Goal: Obtain resource: Obtain resource

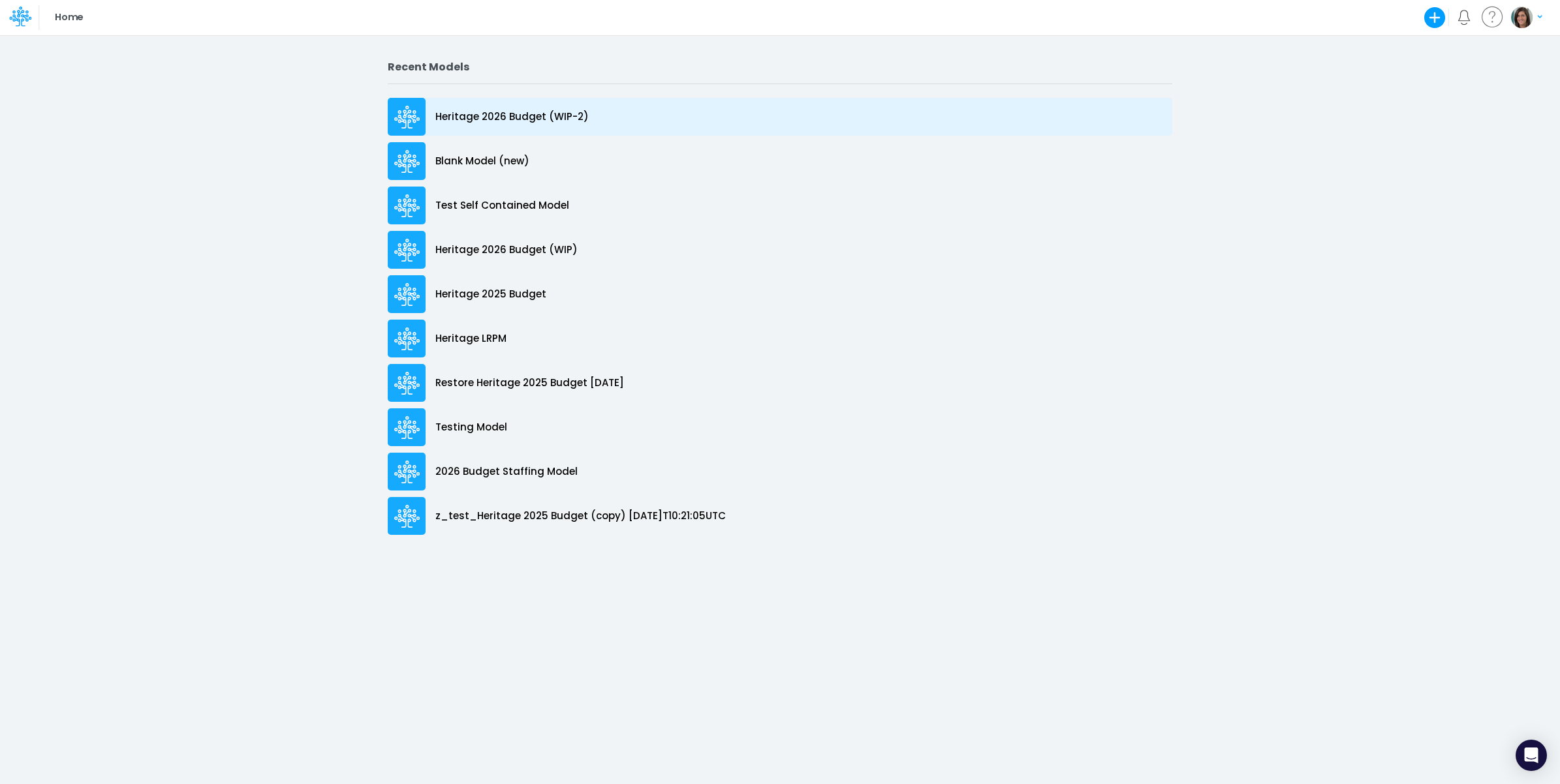
click at [606, 115] on div "Heritage 2026 Budget (WIP-2)" at bounding box center [780, 117] width 784 height 38
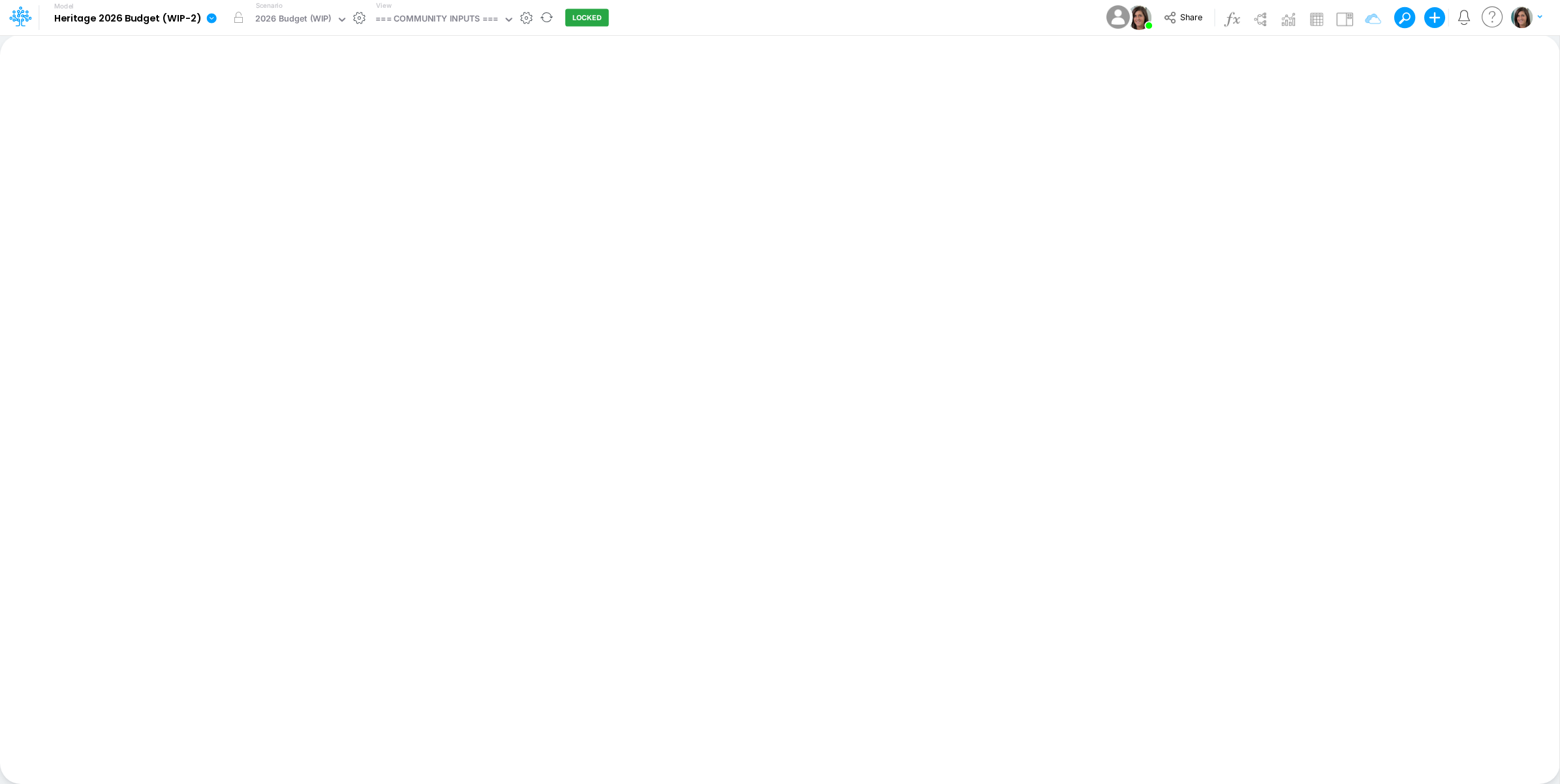
click at [213, 20] on icon at bounding box center [212, 18] width 10 height 10
click at [268, 136] on button "View model info" at bounding box center [278, 136] width 140 height 20
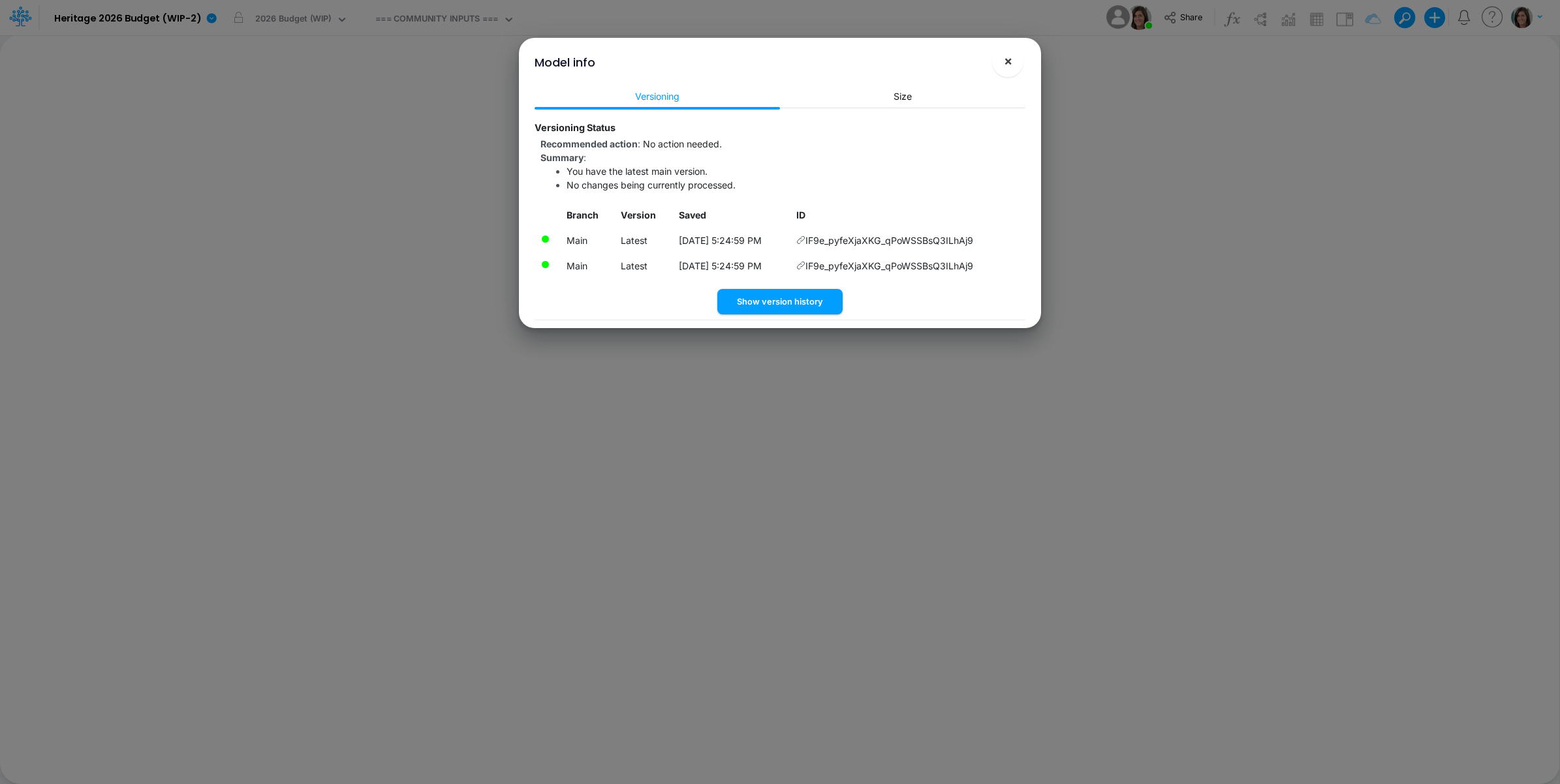
click at [1005, 59] on span "×" at bounding box center [1008, 60] width 8 height 16
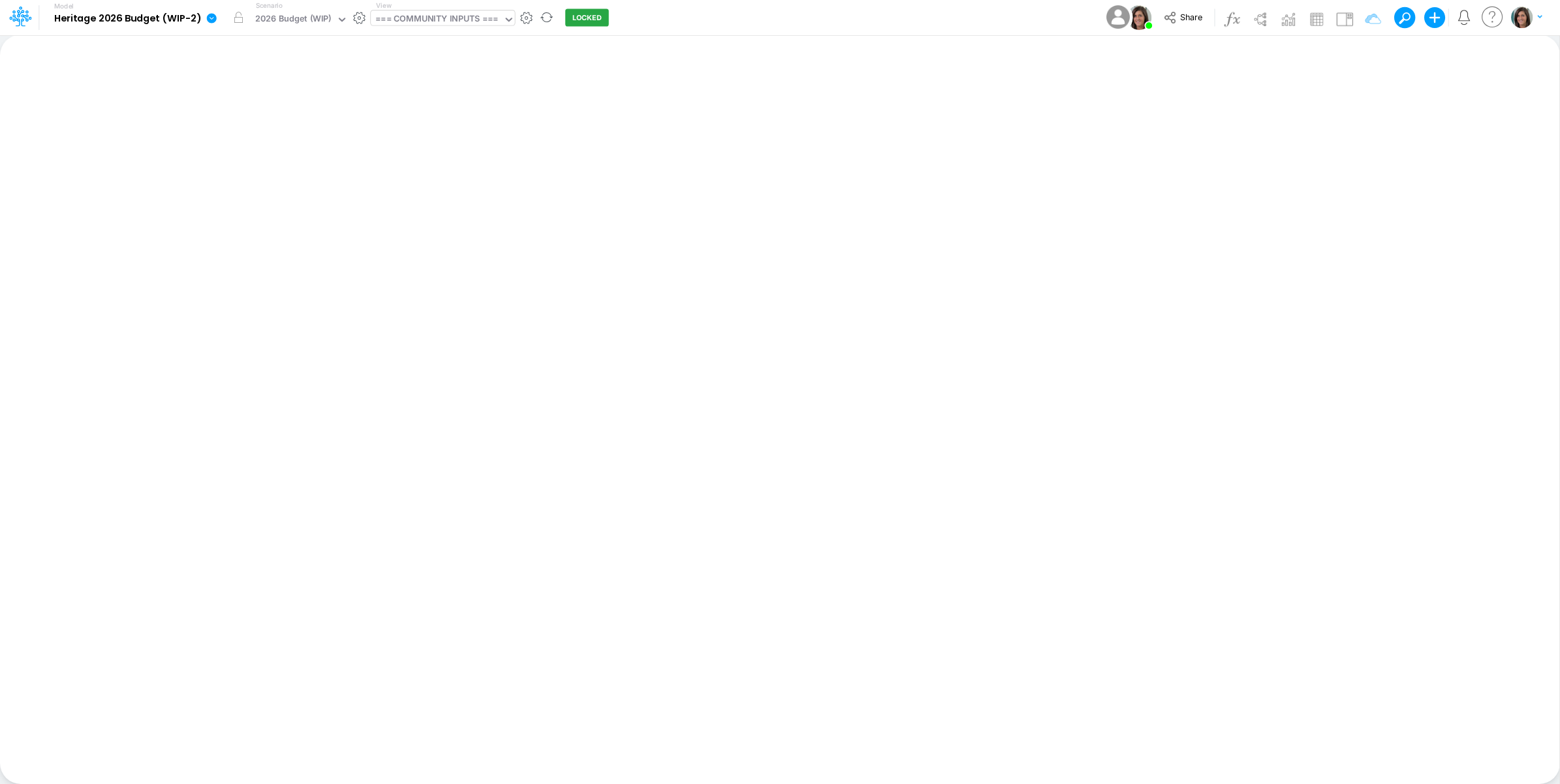
click at [469, 21] on div "=== COMMUNITY INPUTS ===" at bounding box center [437, 20] width 123 height 15
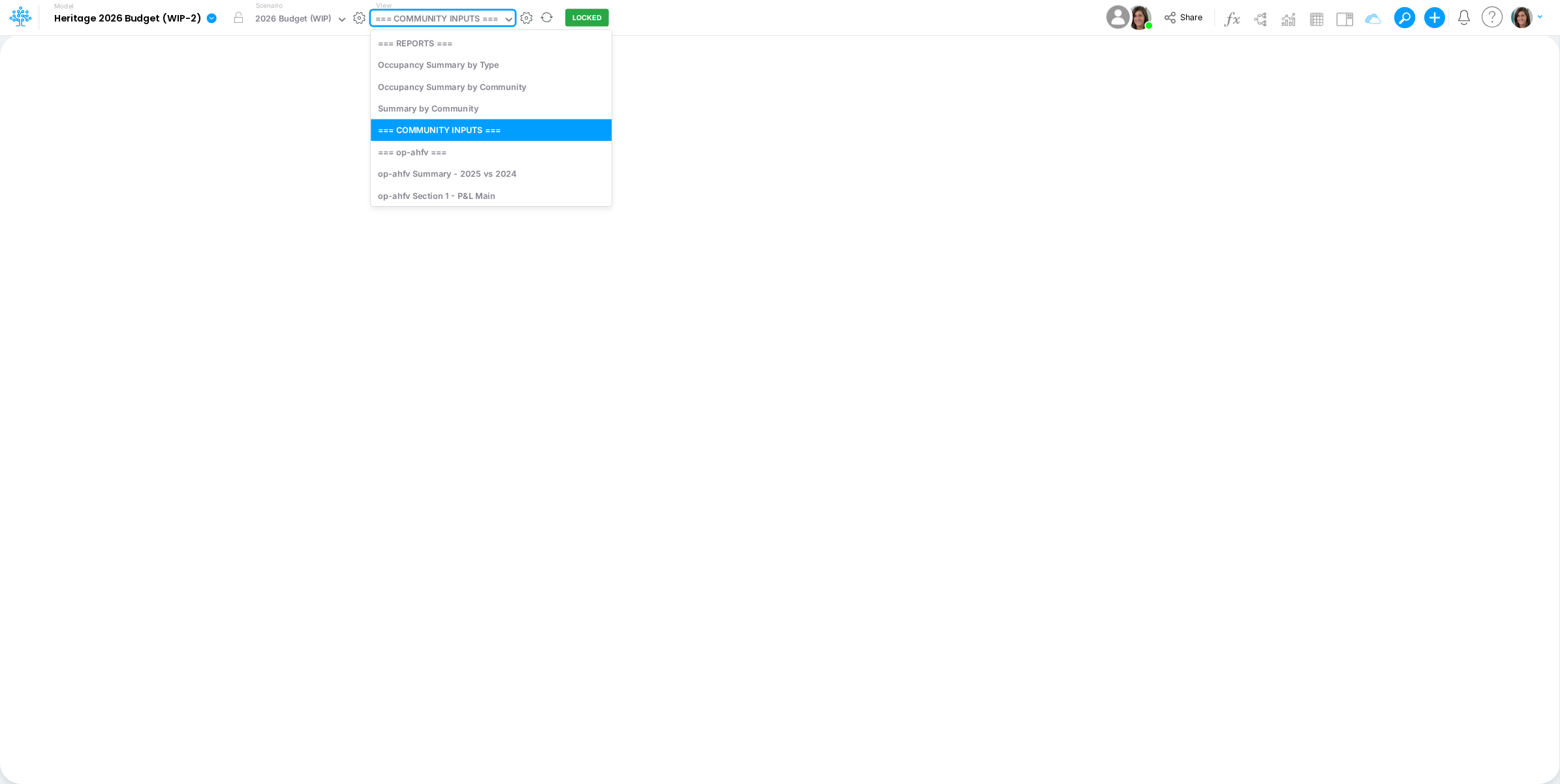
type input "a"
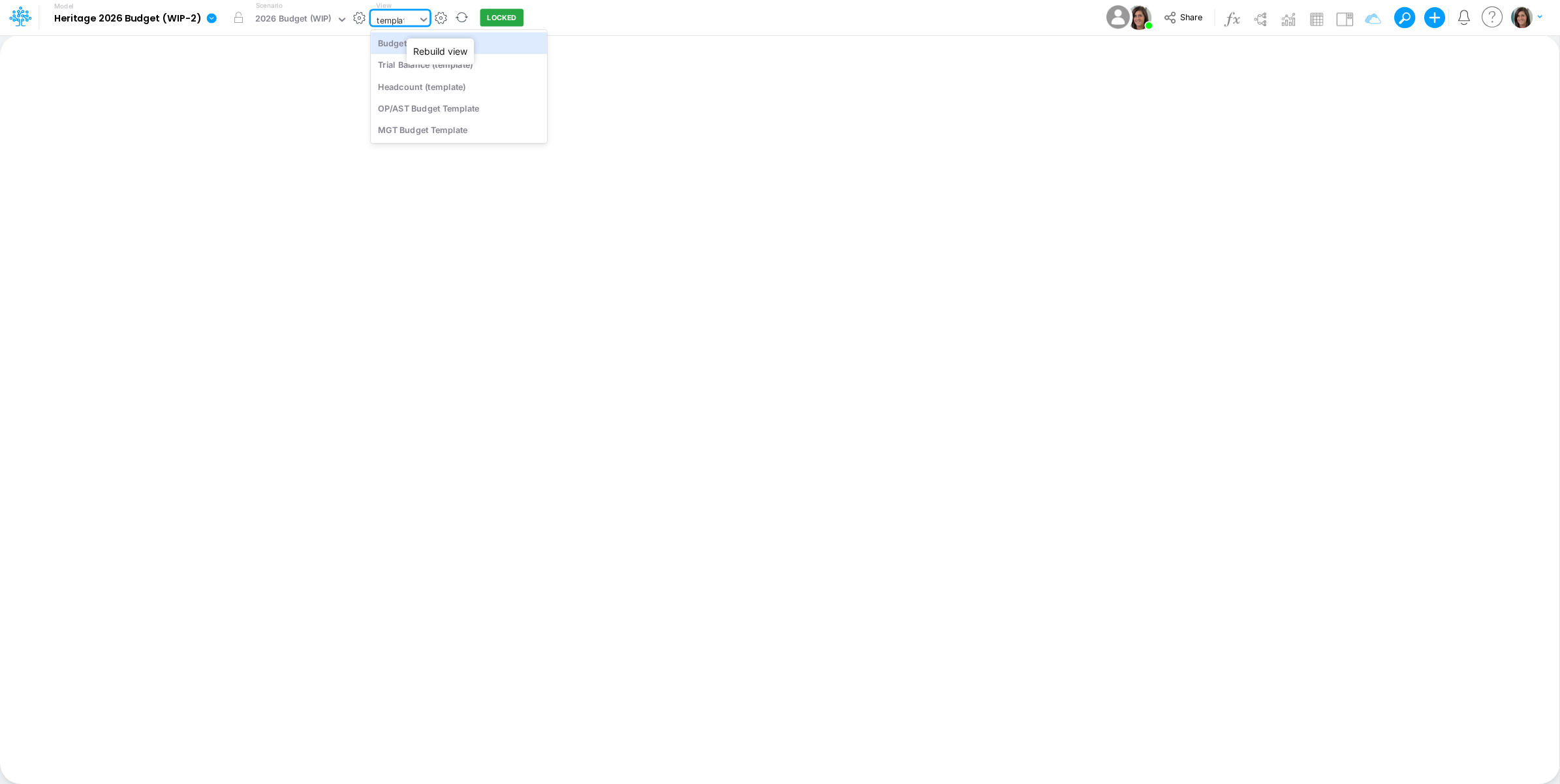
type input "template"
click at [434, 109] on div "OP/AST Budget Template" at bounding box center [459, 108] width 177 height 22
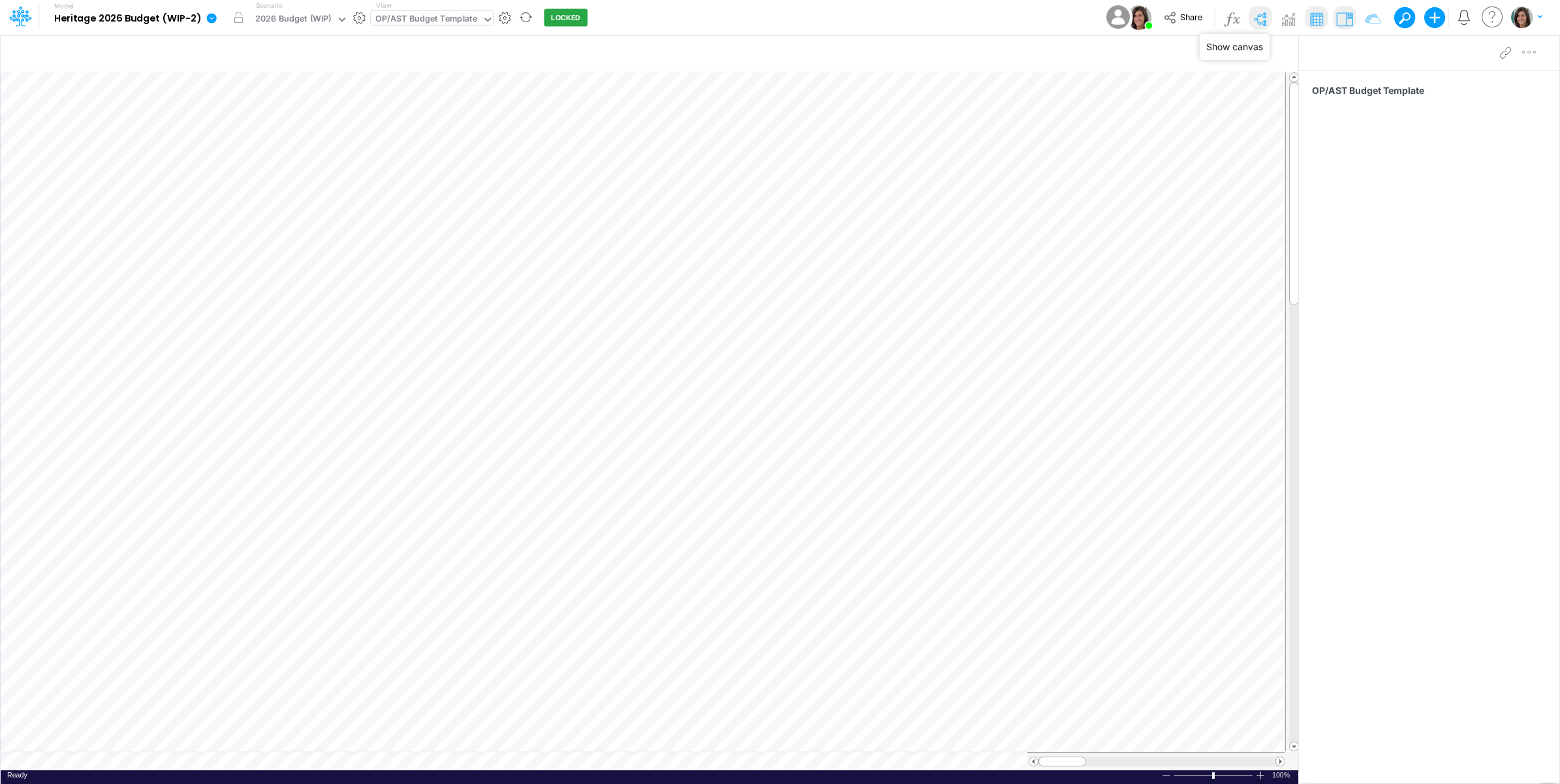
click at [1261, 20] on img at bounding box center [1260, 18] width 21 height 21
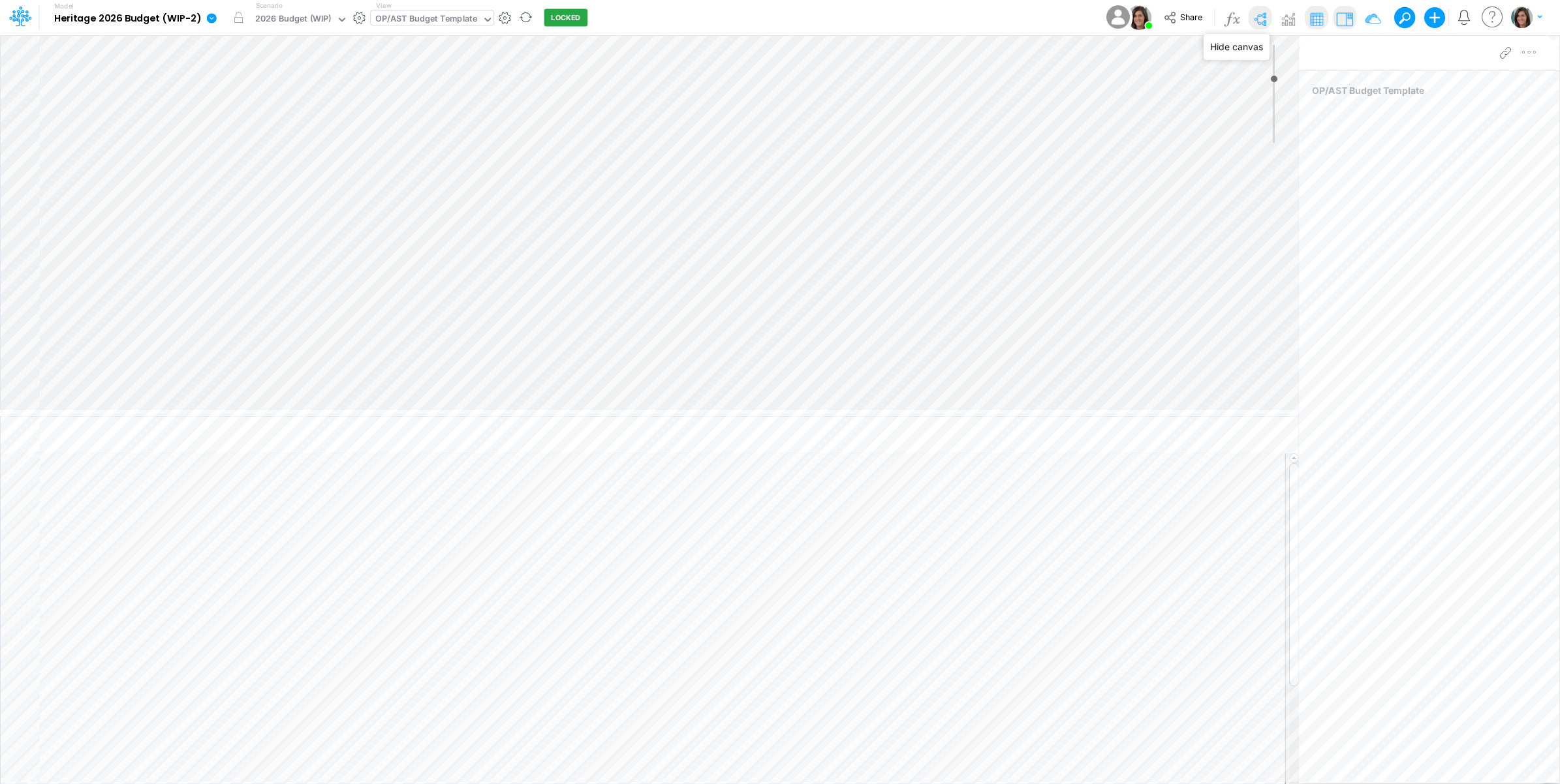
type input "0"
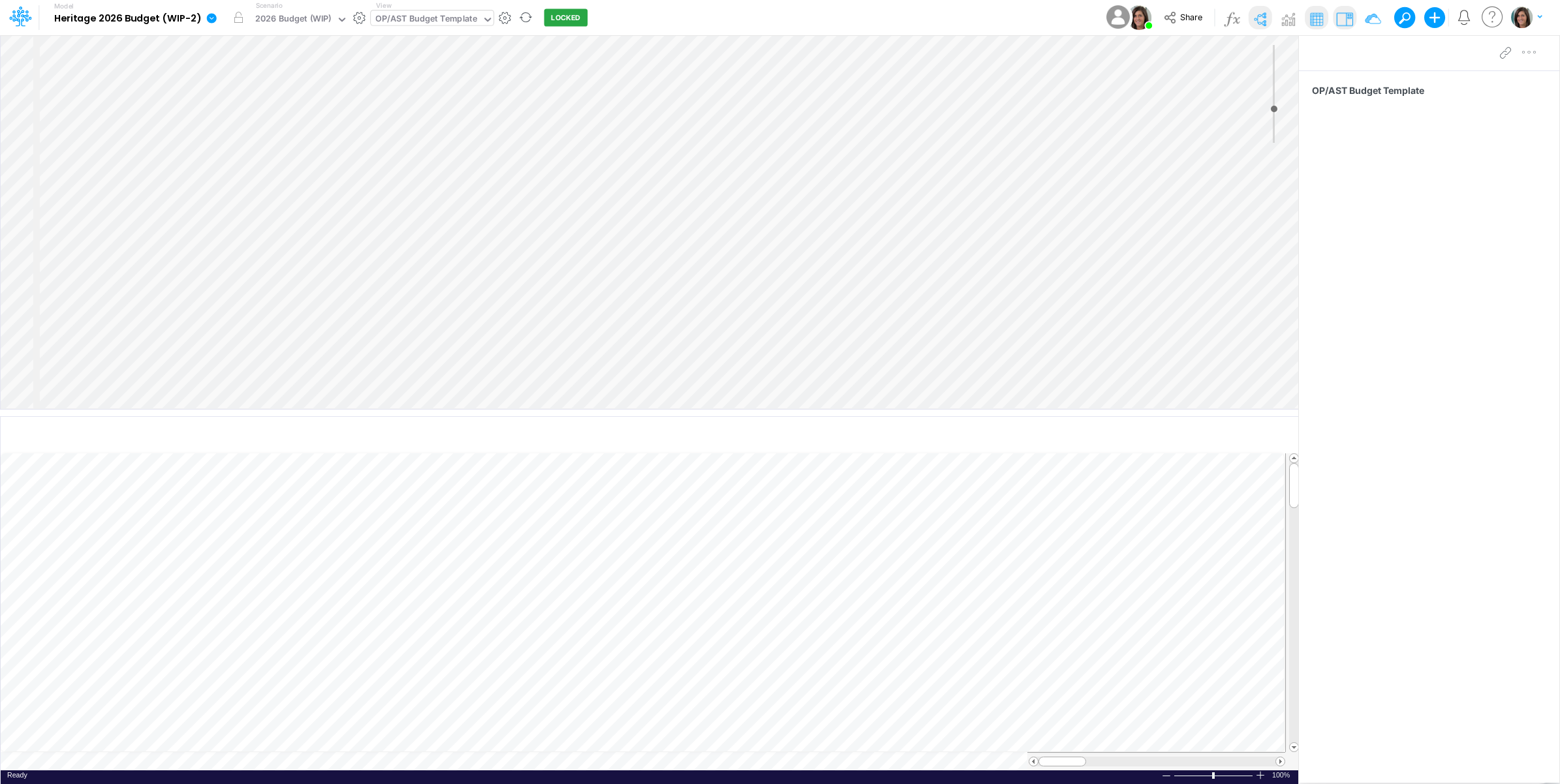
select select "Horizontal"
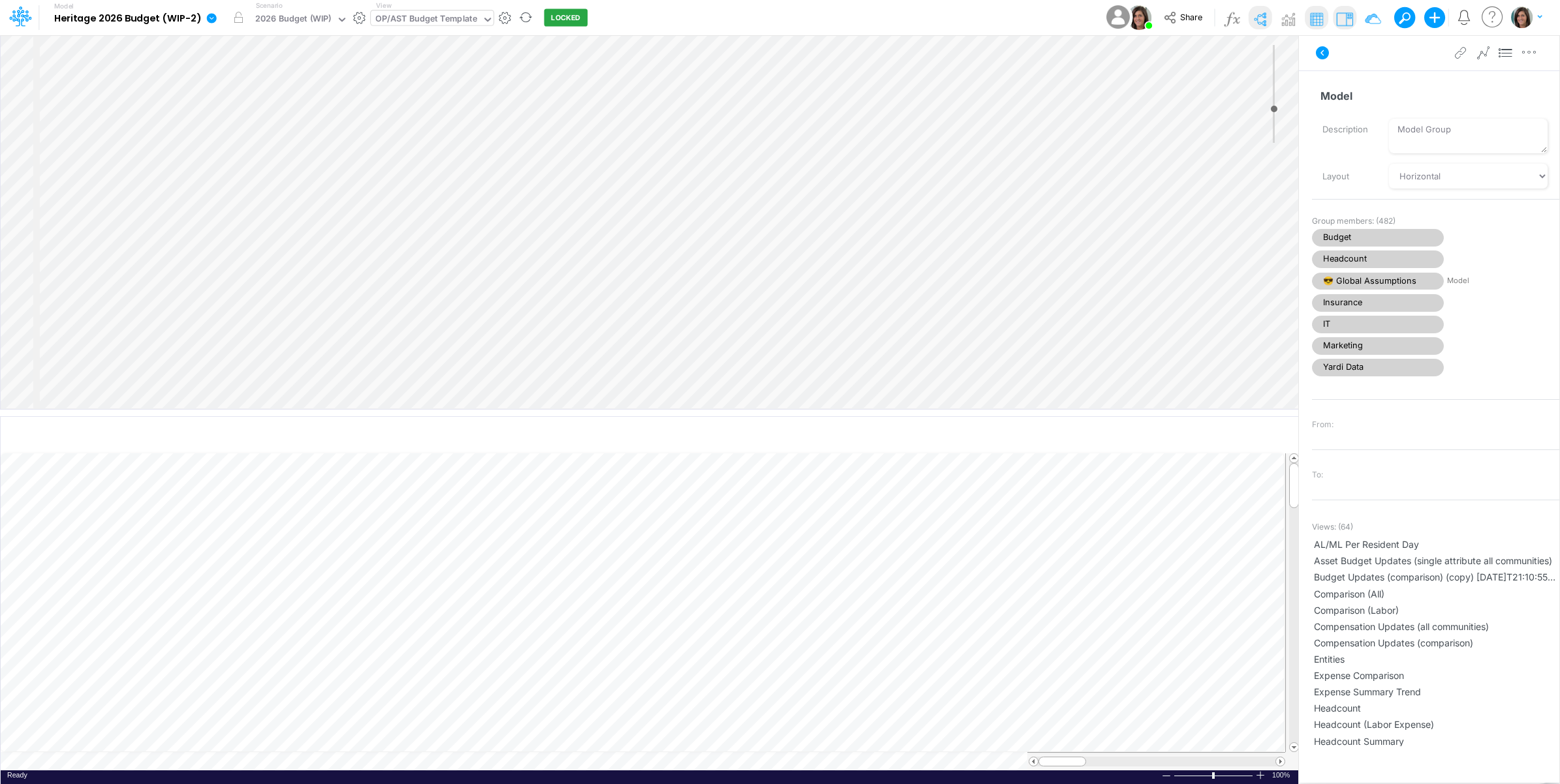
select select "Horizontal"
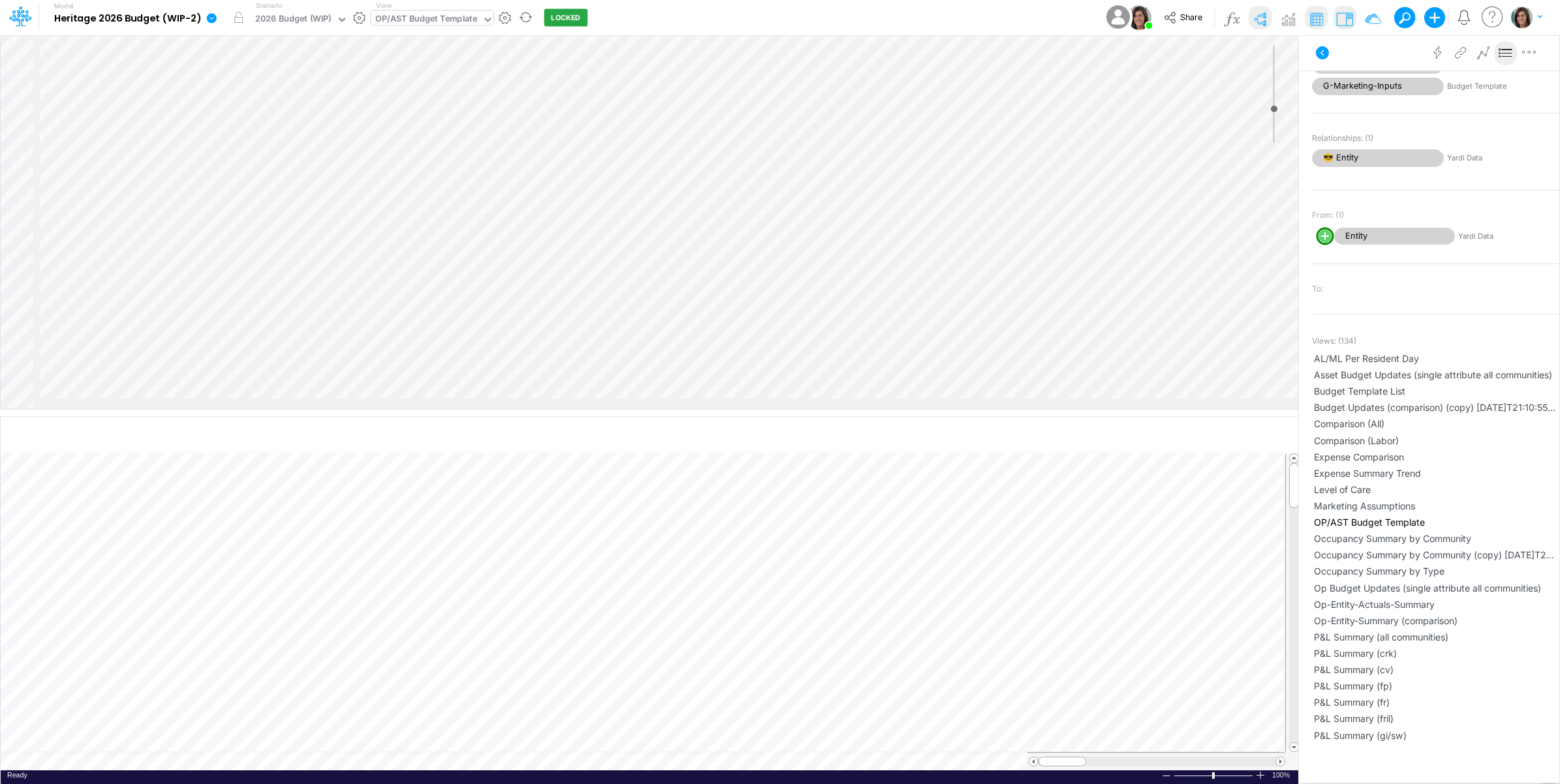
scroll to position [761, 0]
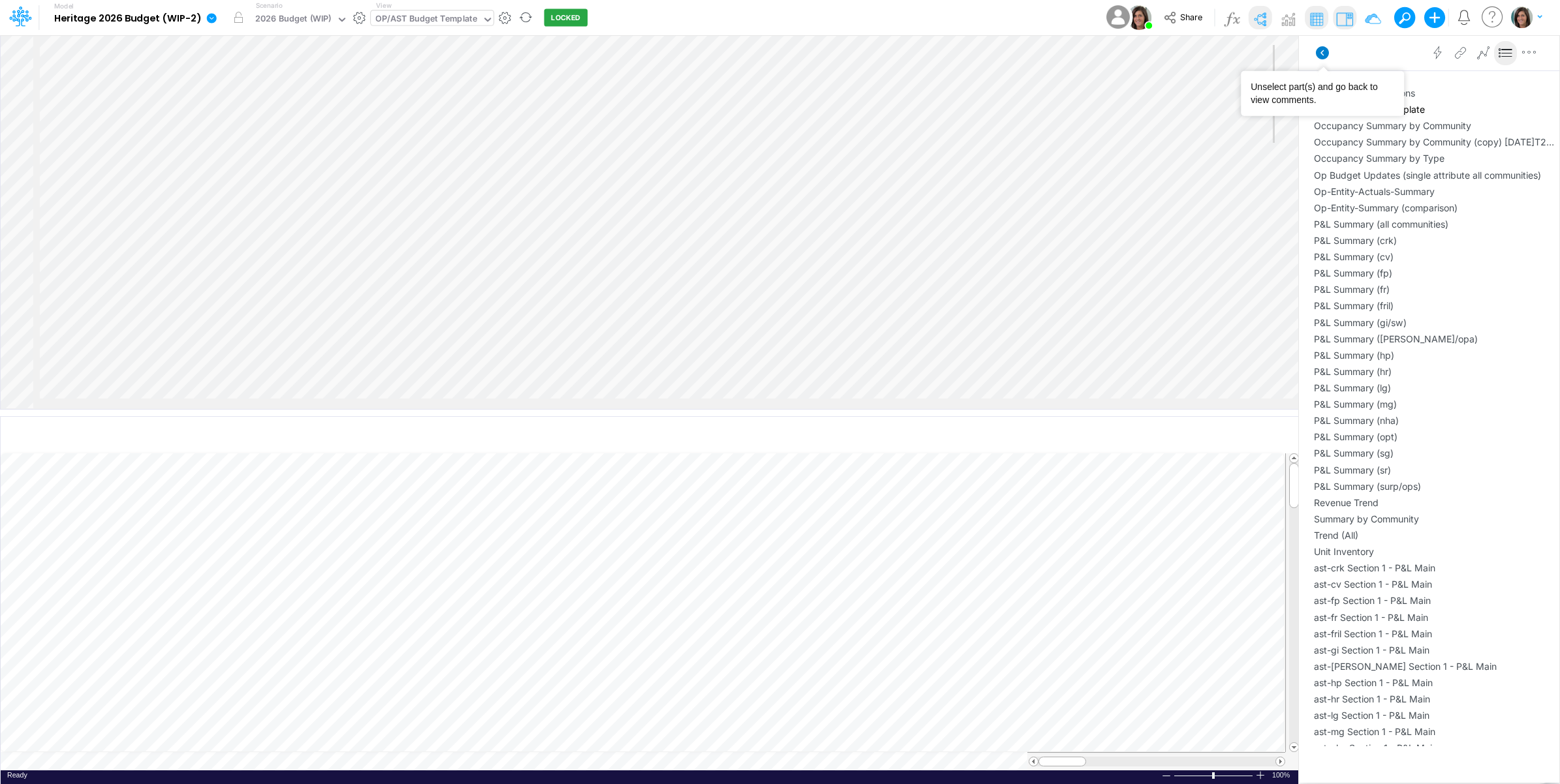
click at [1325, 53] on icon at bounding box center [1322, 52] width 13 height 13
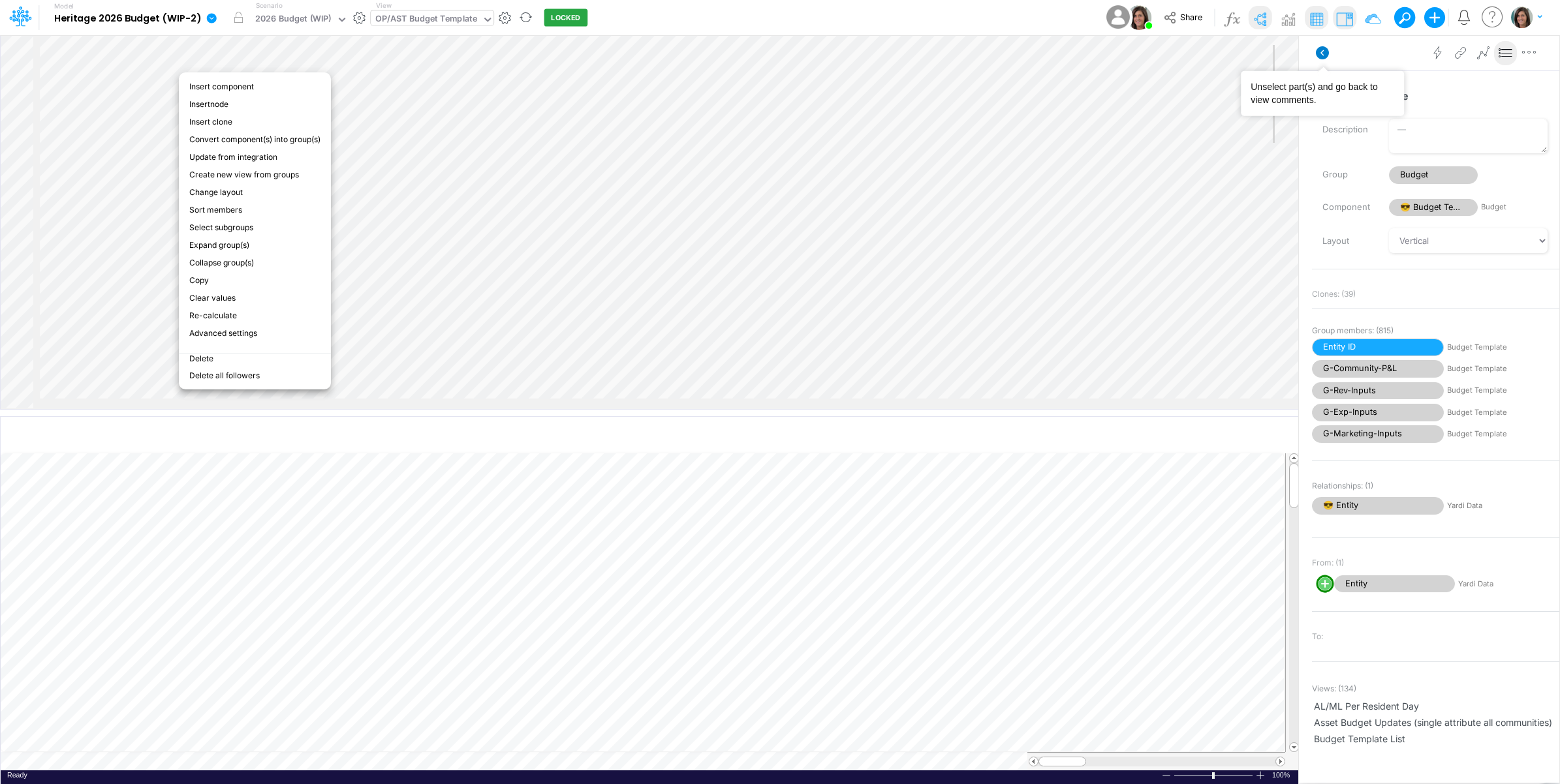
click at [1325, 56] on icon at bounding box center [1322, 52] width 13 height 13
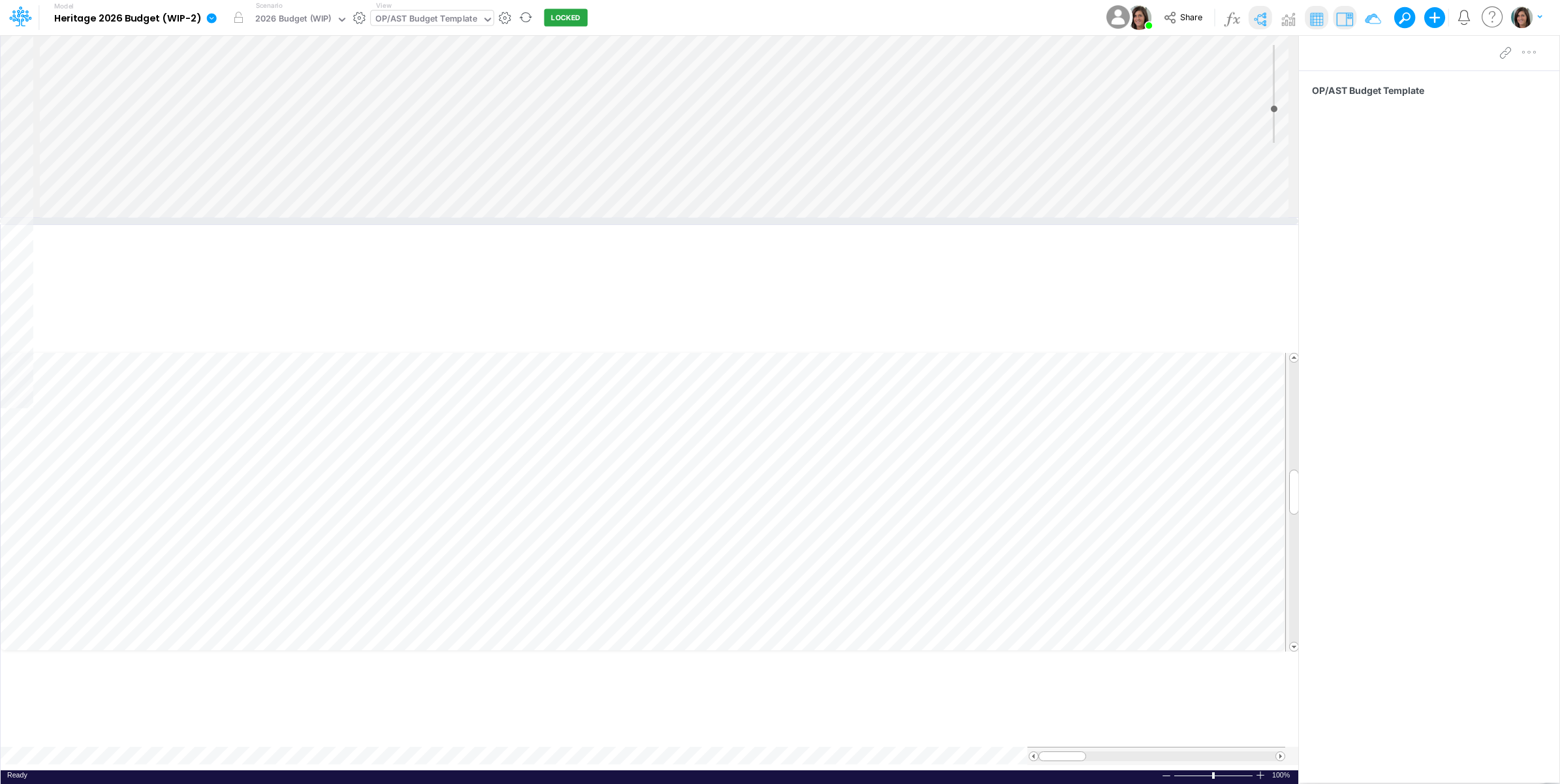
drag, startPoint x: 524, startPoint y: 411, endPoint x: 530, endPoint y: 215, distance: 196.1
click at [530, 218] on div at bounding box center [649, 221] width 1299 height 7
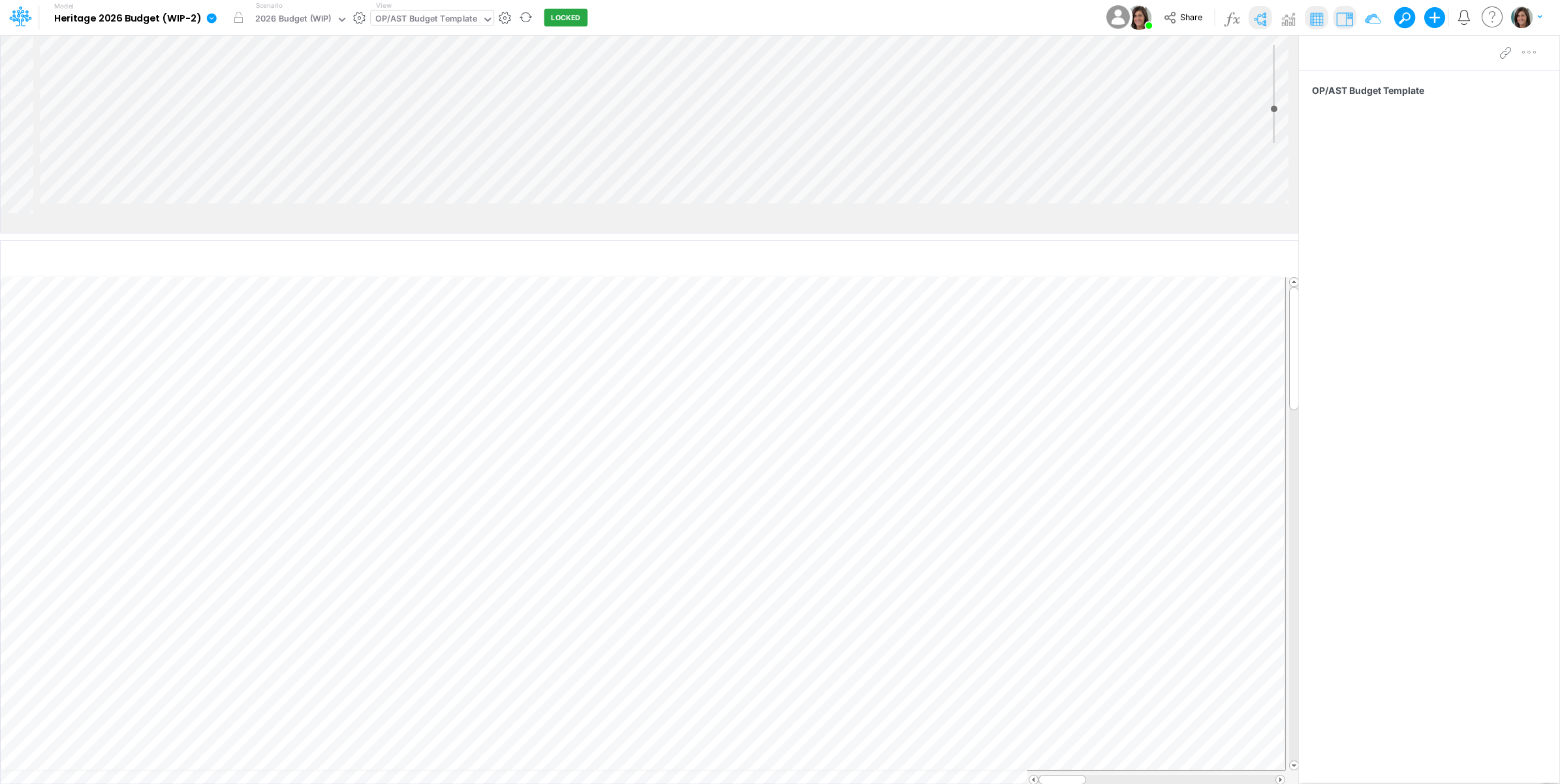
drag, startPoint x: 968, startPoint y: 219, endPoint x: 955, endPoint y: 353, distance: 134.6
click at [955, 240] on div at bounding box center [649, 237] width 1299 height 7
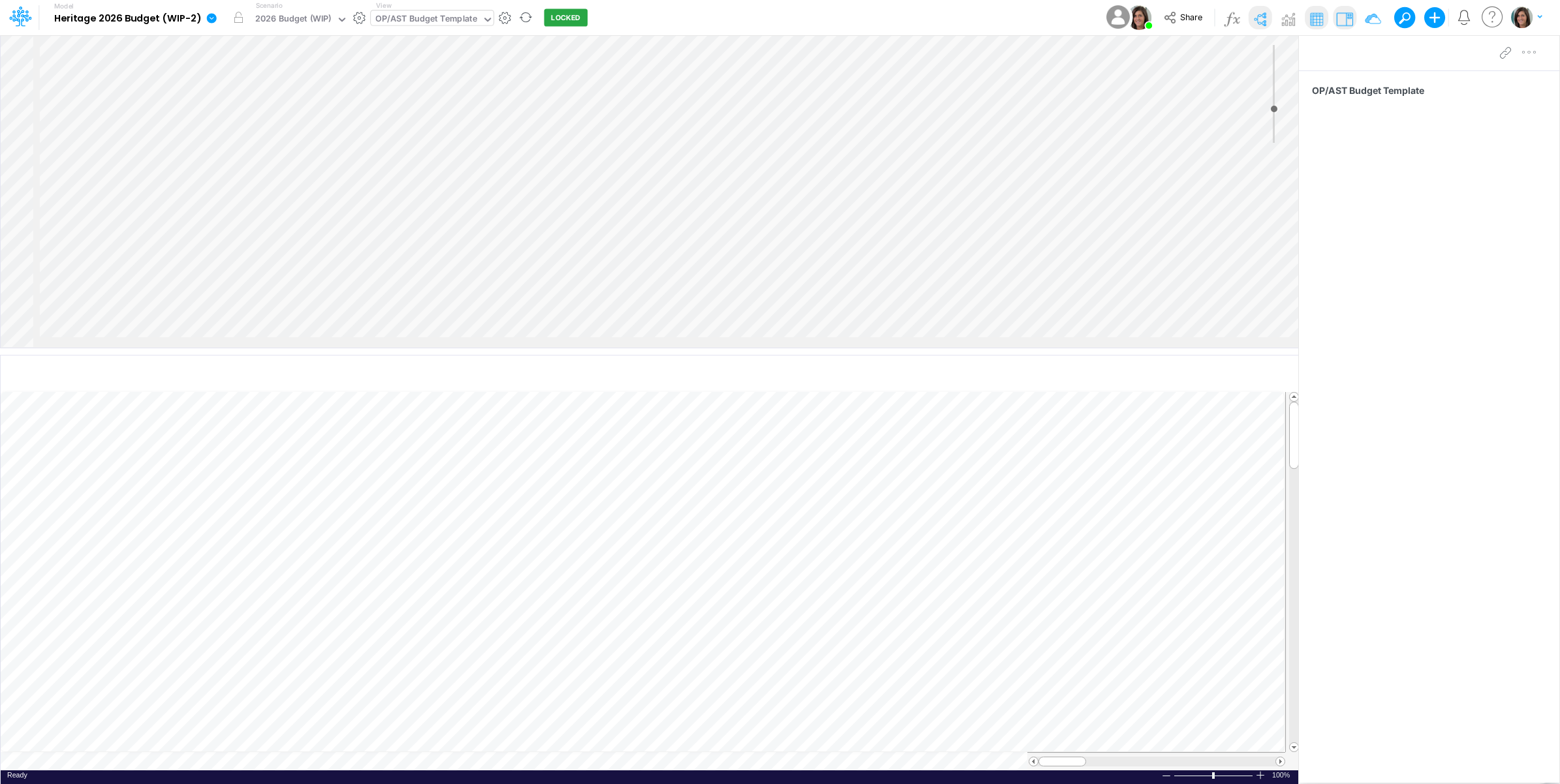
click at [209, 22] on icon at bounding box center [212, 18] width 10 height 10
click at [268, 137] on button "View model info" at bounding box center [278, 136] width 140 height 20
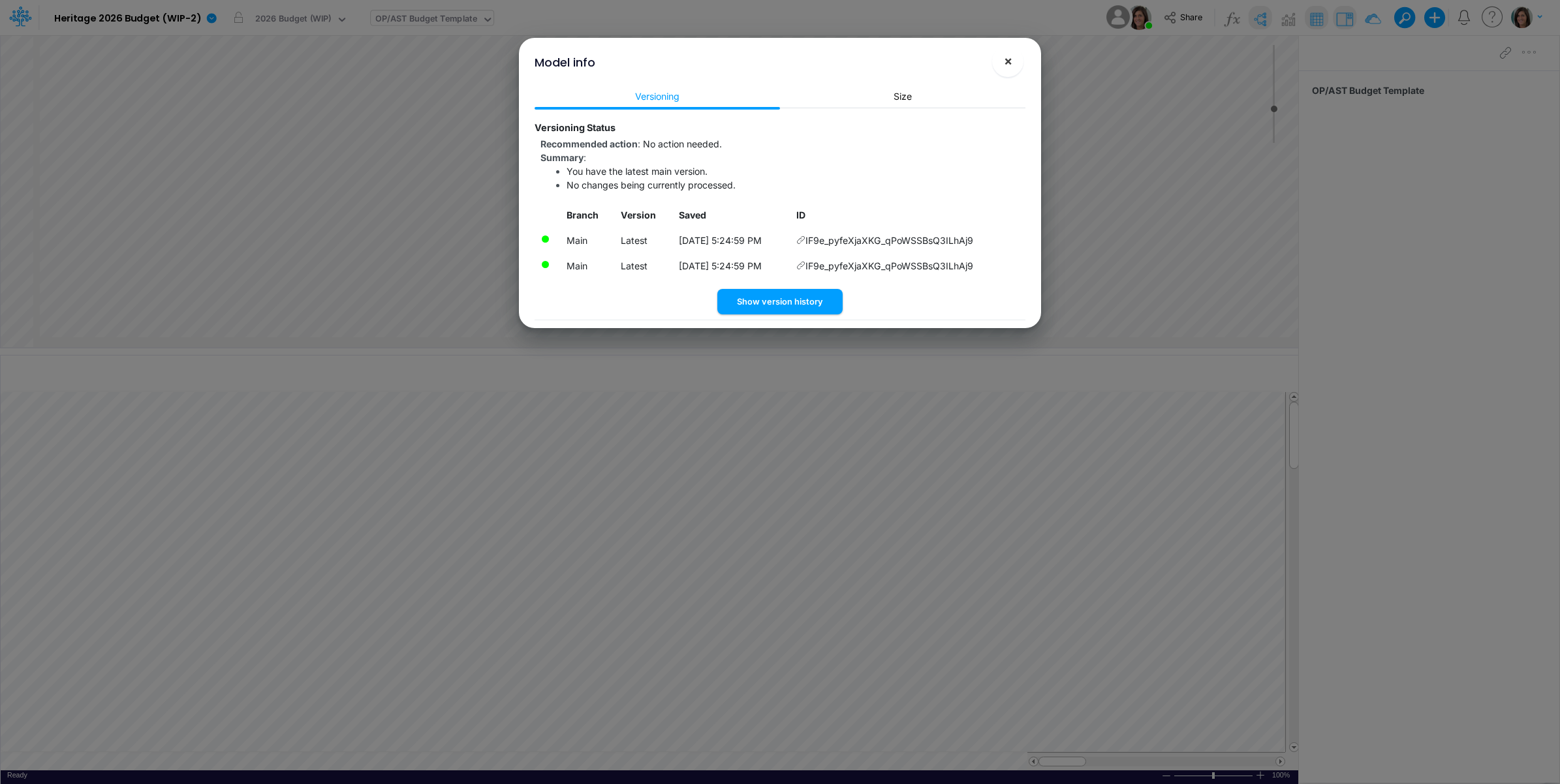
click at [1004, 59] on span "×" at bounding box center [1008, 60] width 8 height 16
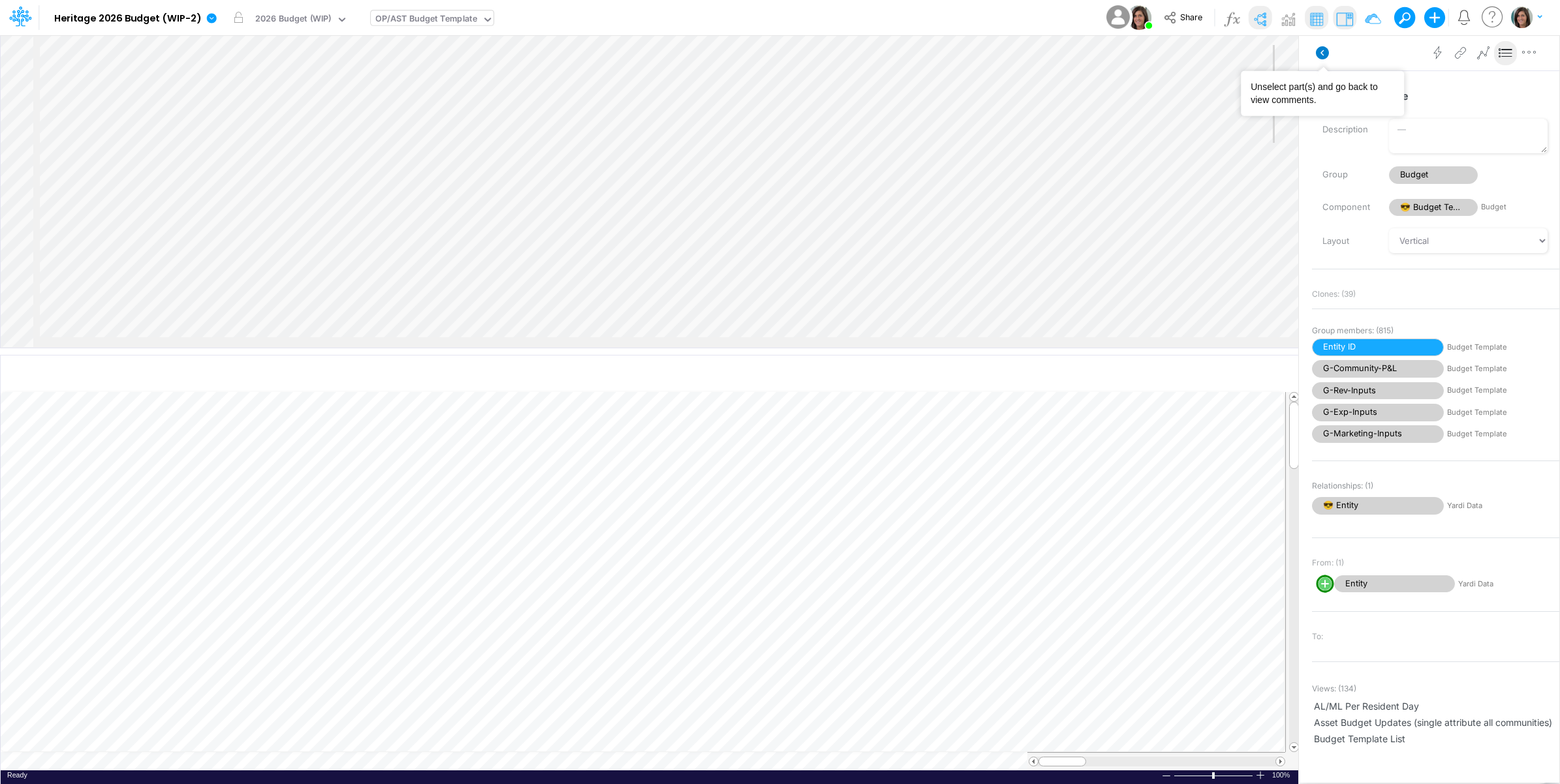
click at [1325, 57] on icon at bounding box center [1322, 52] width 13 height 13
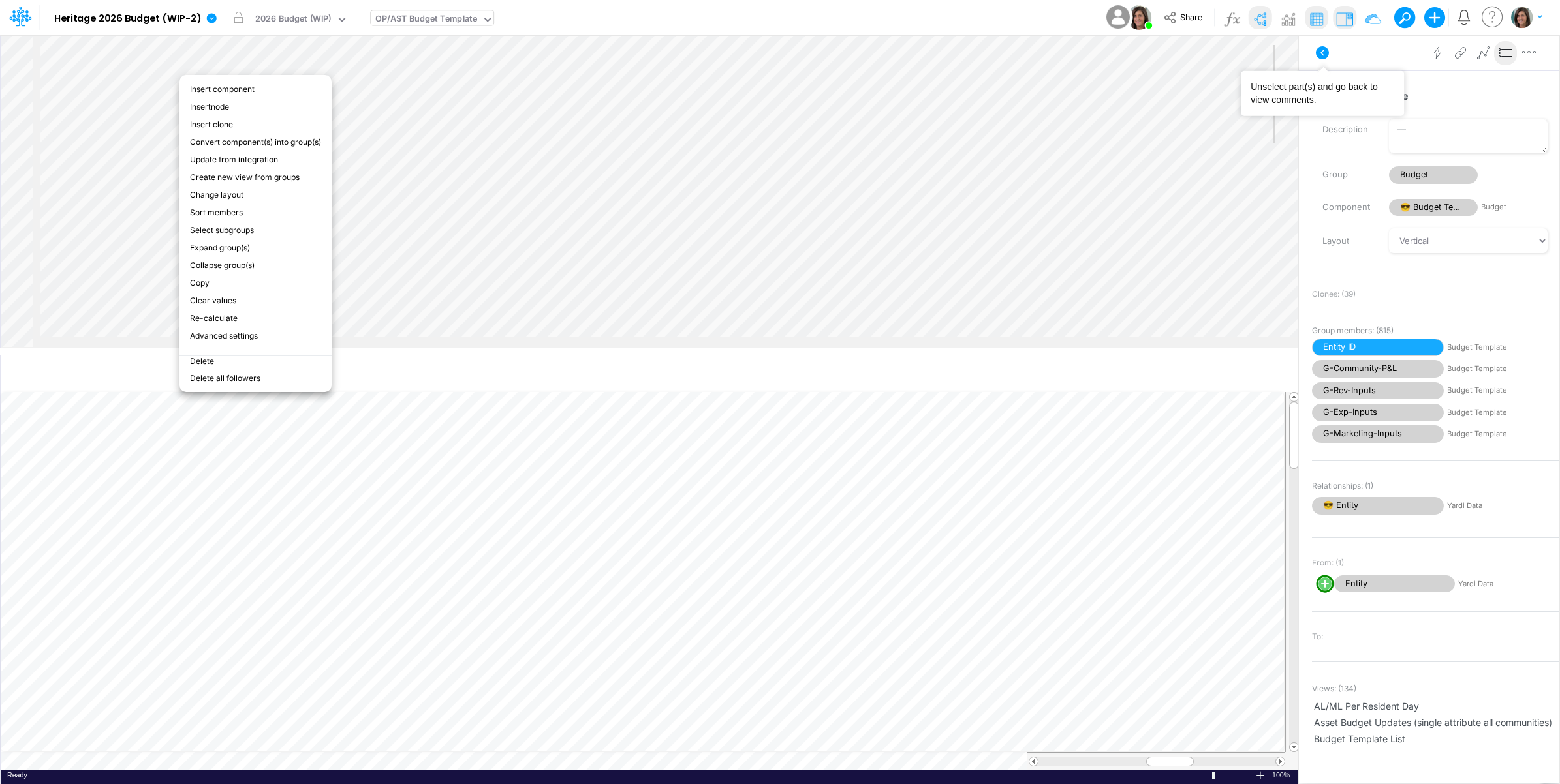
click at [1330, 50] on button at bounding box center [1322, 53] width 31 height 24
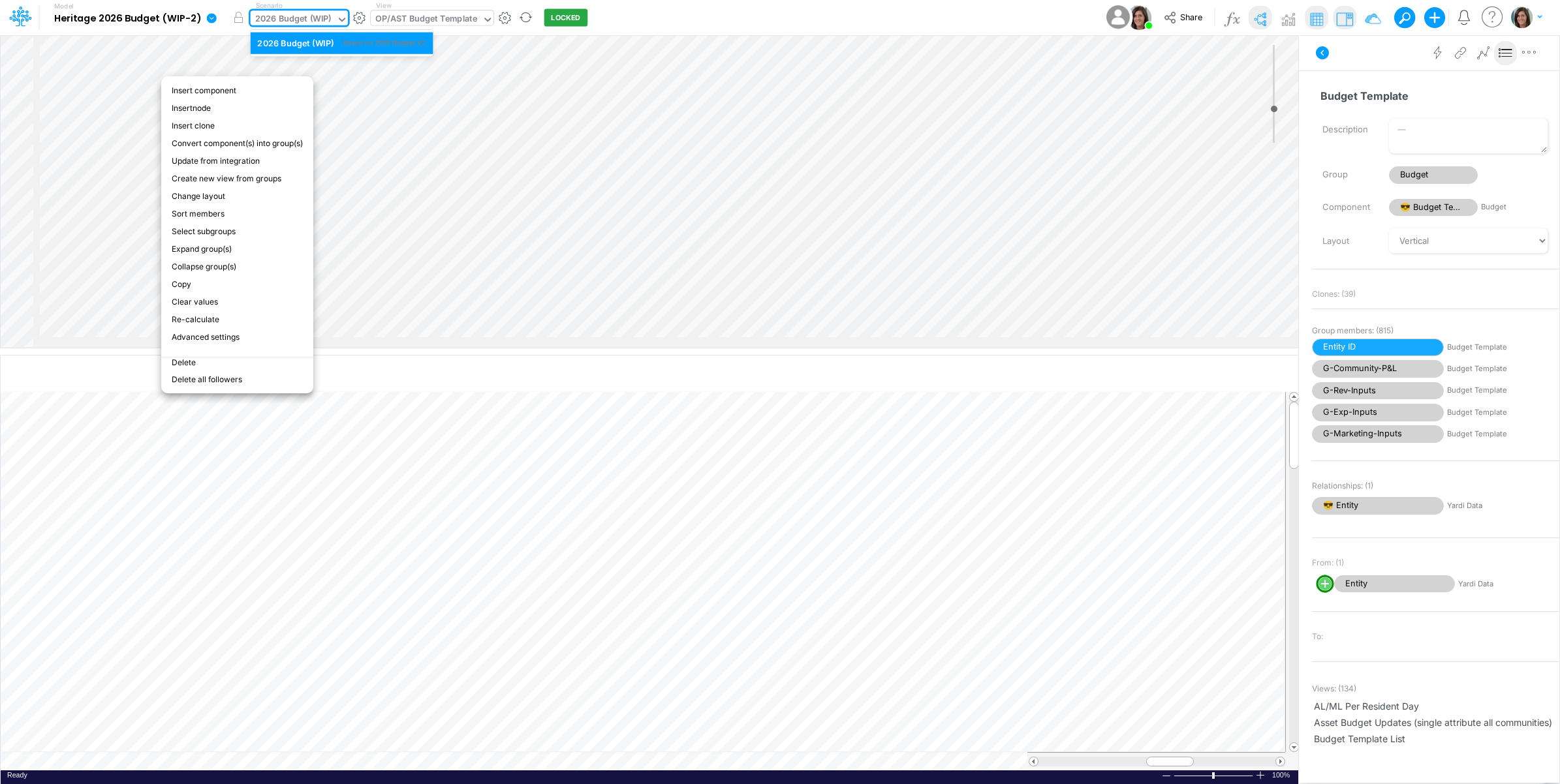
click at [301, 14] on div "2026 Budget (WIP)" at bounding box center [293, 20] width 76 height 15
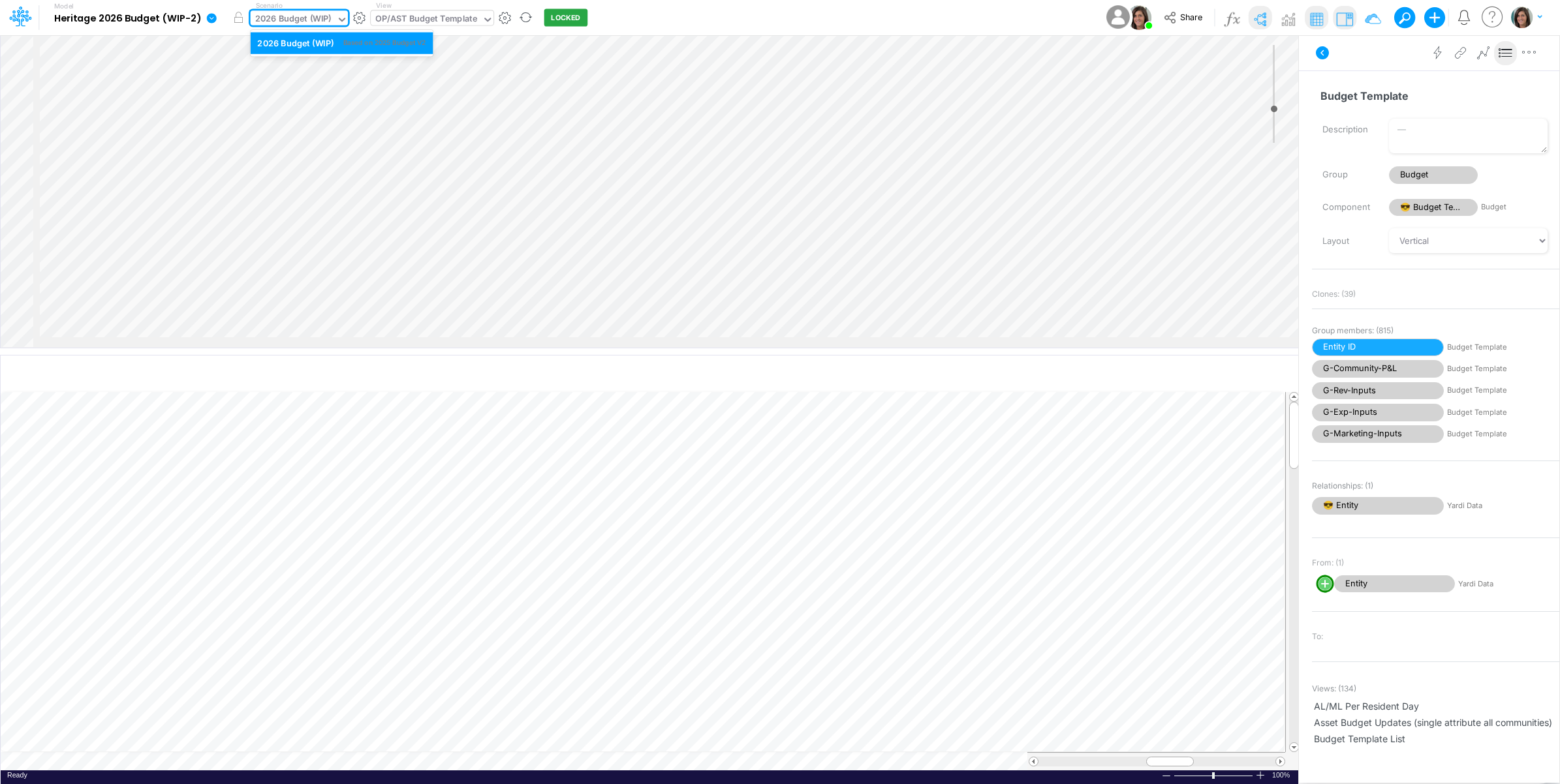
drag, startPoint x: 301, startPoint y: 14, endPoint x: 280, endPoint y: 16, distance: 21.1
click at [301, 14] on div "2026 Budget (WIP)" at bounding box center [293, 20] width 76 height 15
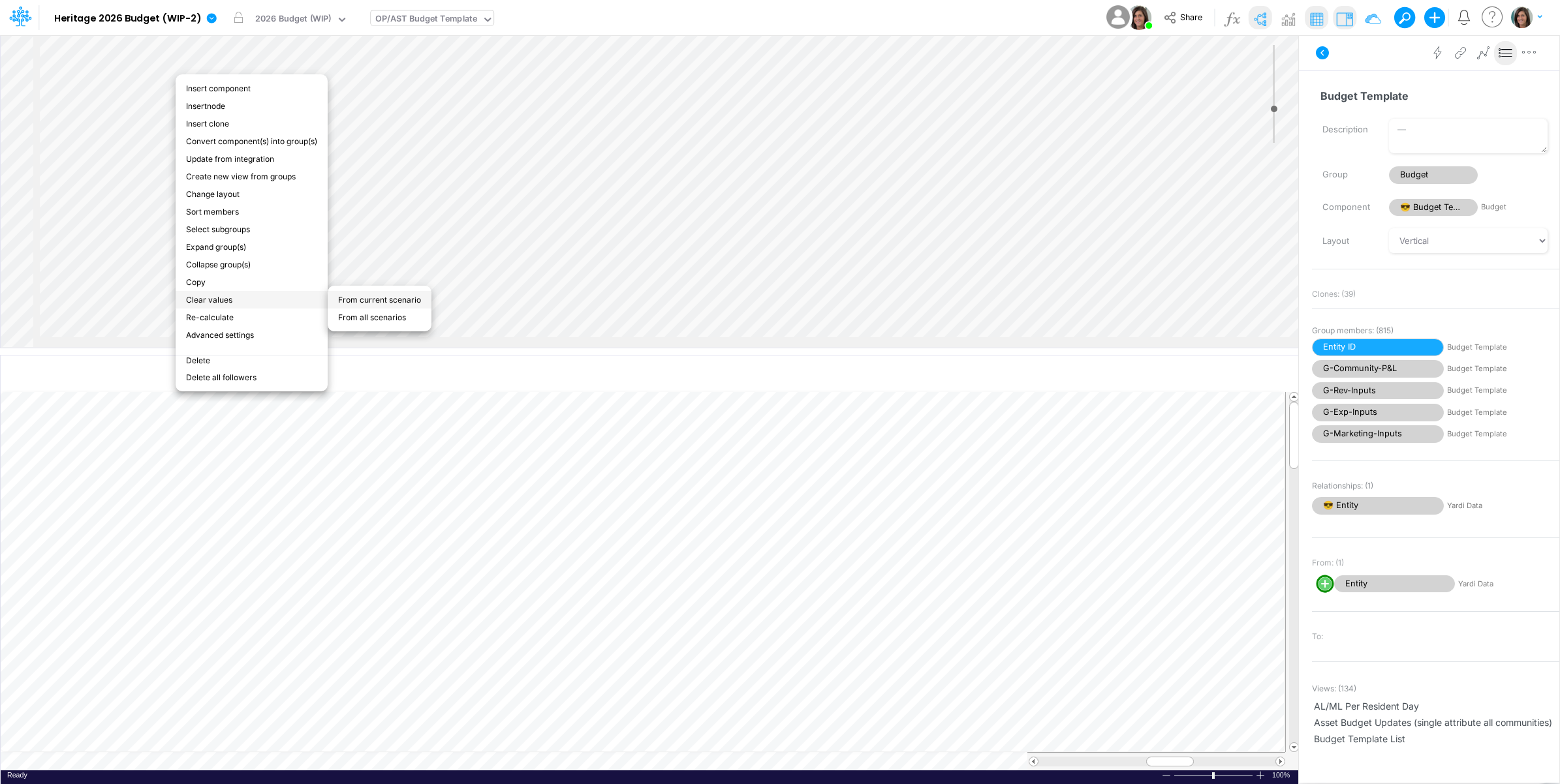
click at [378, 291] on li "From current scenario" at bounding box center [380, 300] width 104 height 18
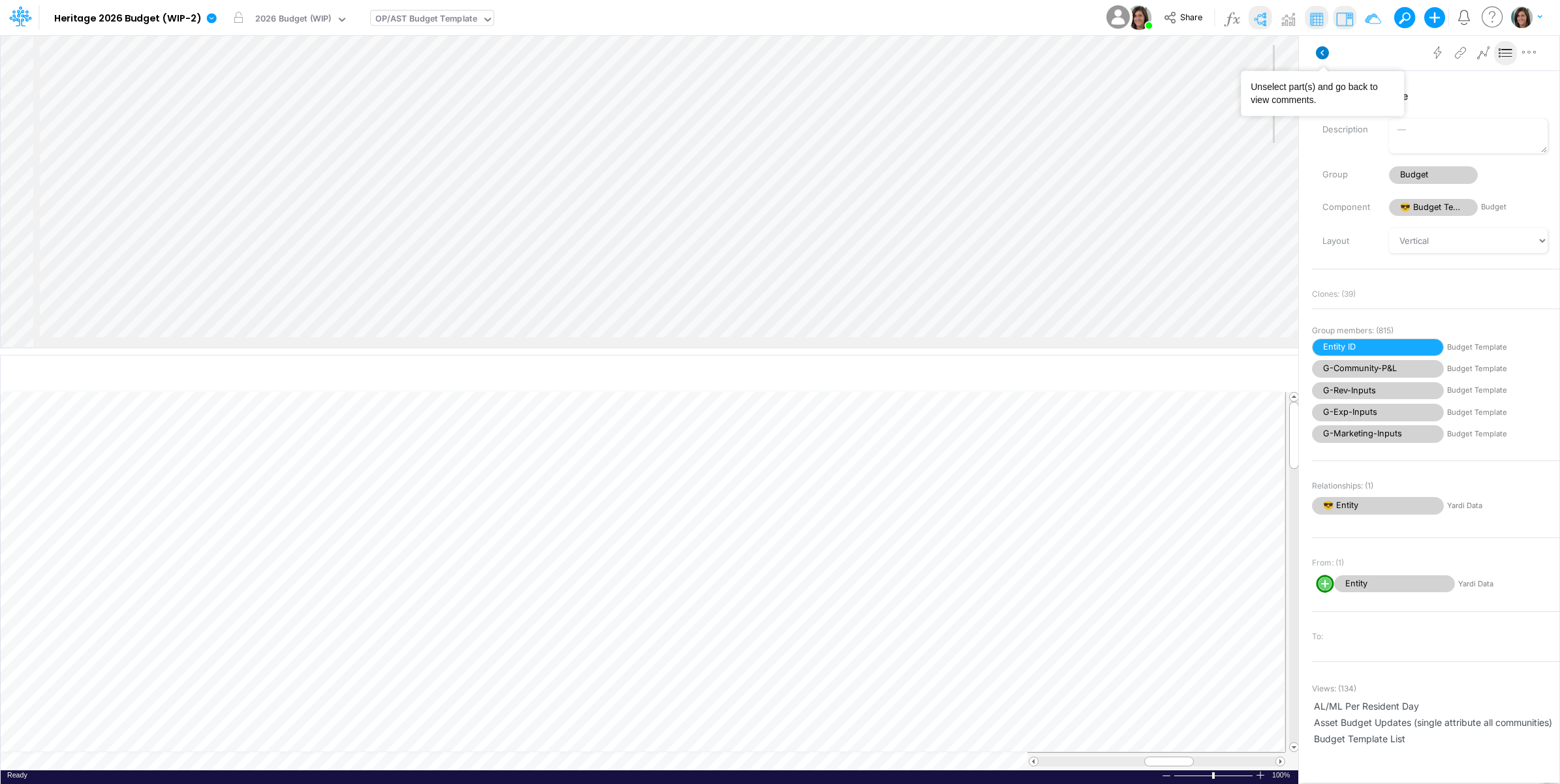
click at [1324, 51] on icon at bounding box center [1322, 52] width 13 height 13
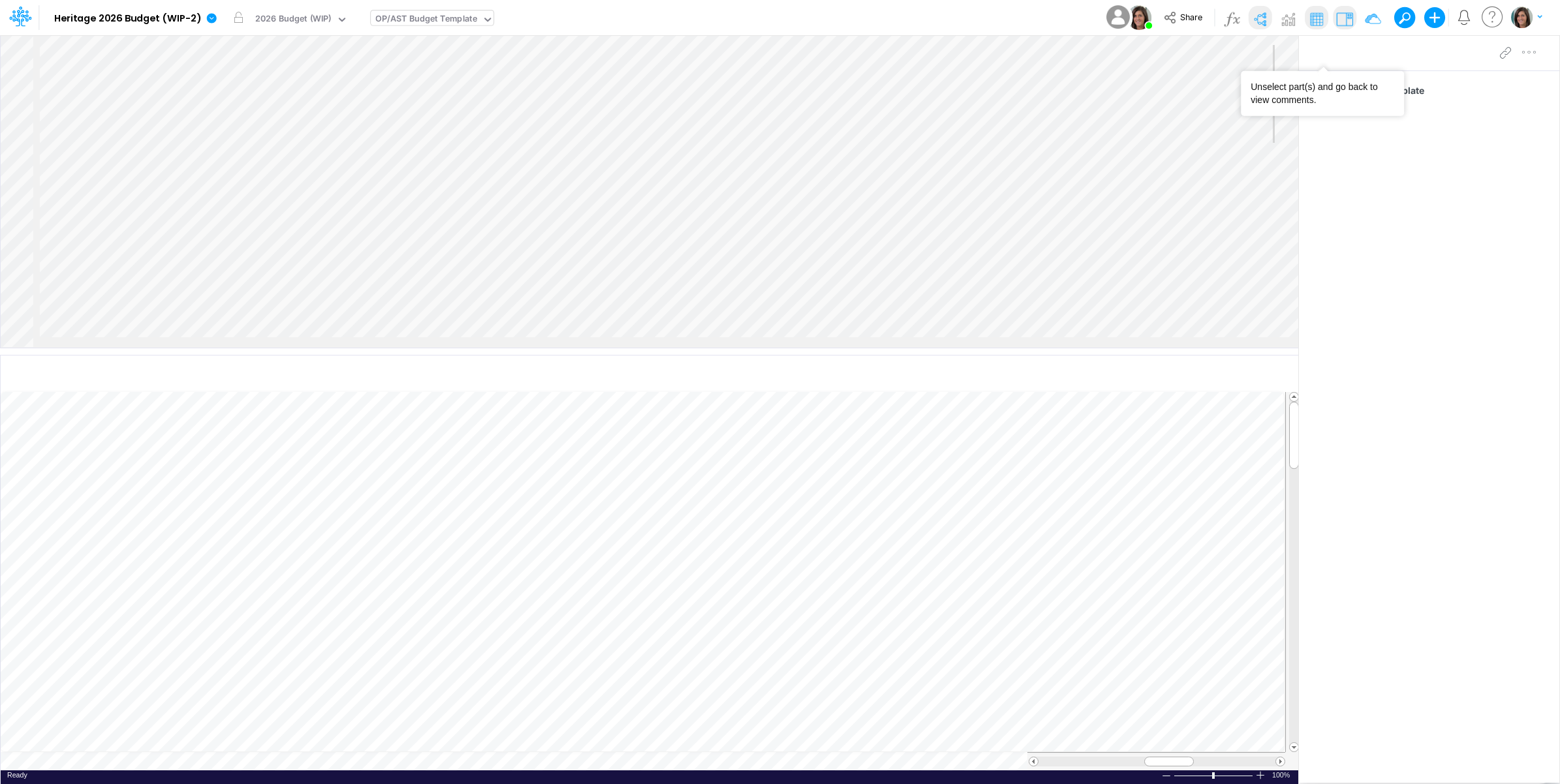
click at [426, 22] on div "OP/AST Budget Template" at bounding box center [427, 20] width 102 height 15
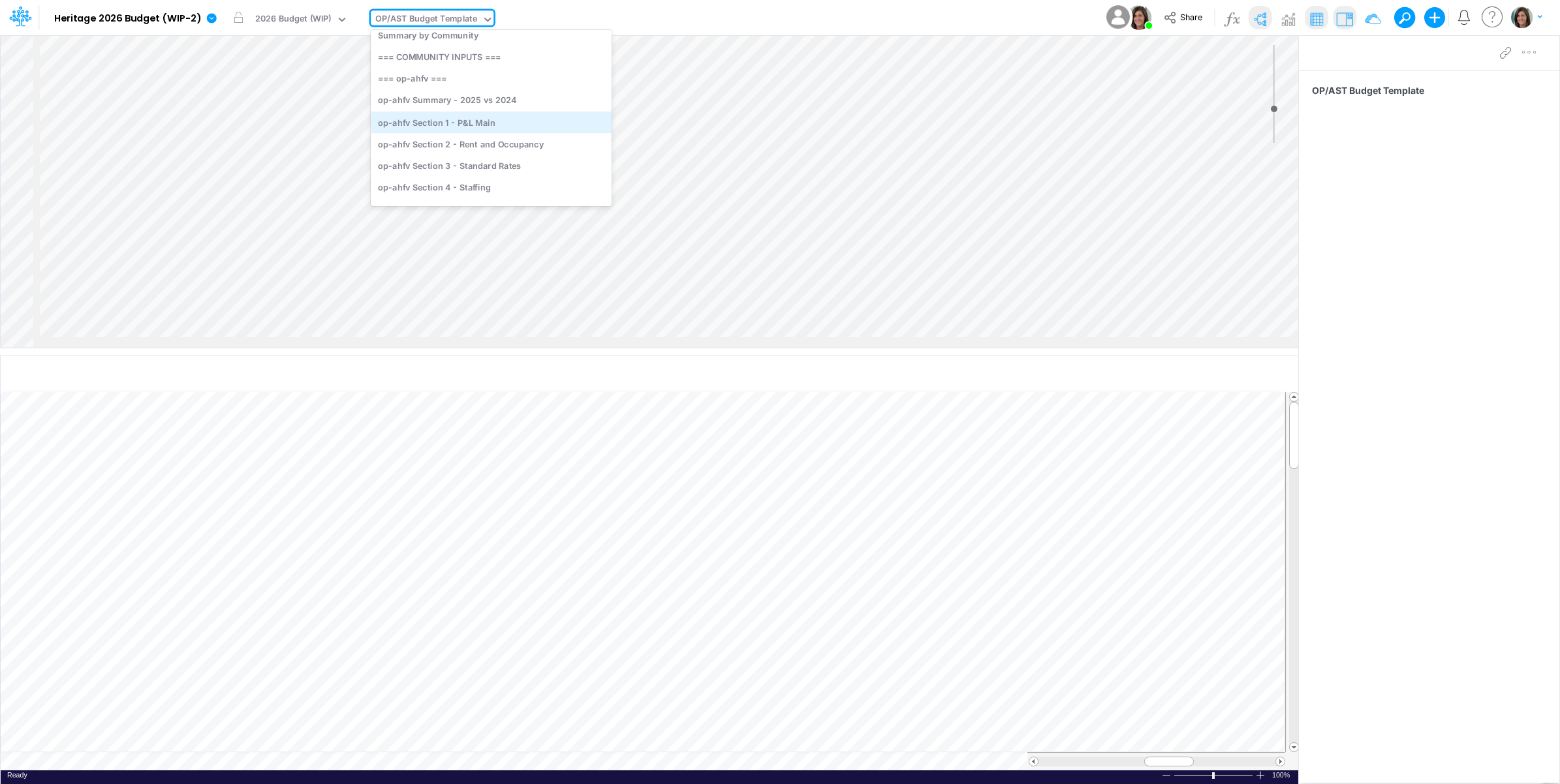
scroll to position [109, 0]
click at [501, 96] on div "op-ahfv Section 1 - P&L Main" at bounding box center [491, 98] width 241 height 22
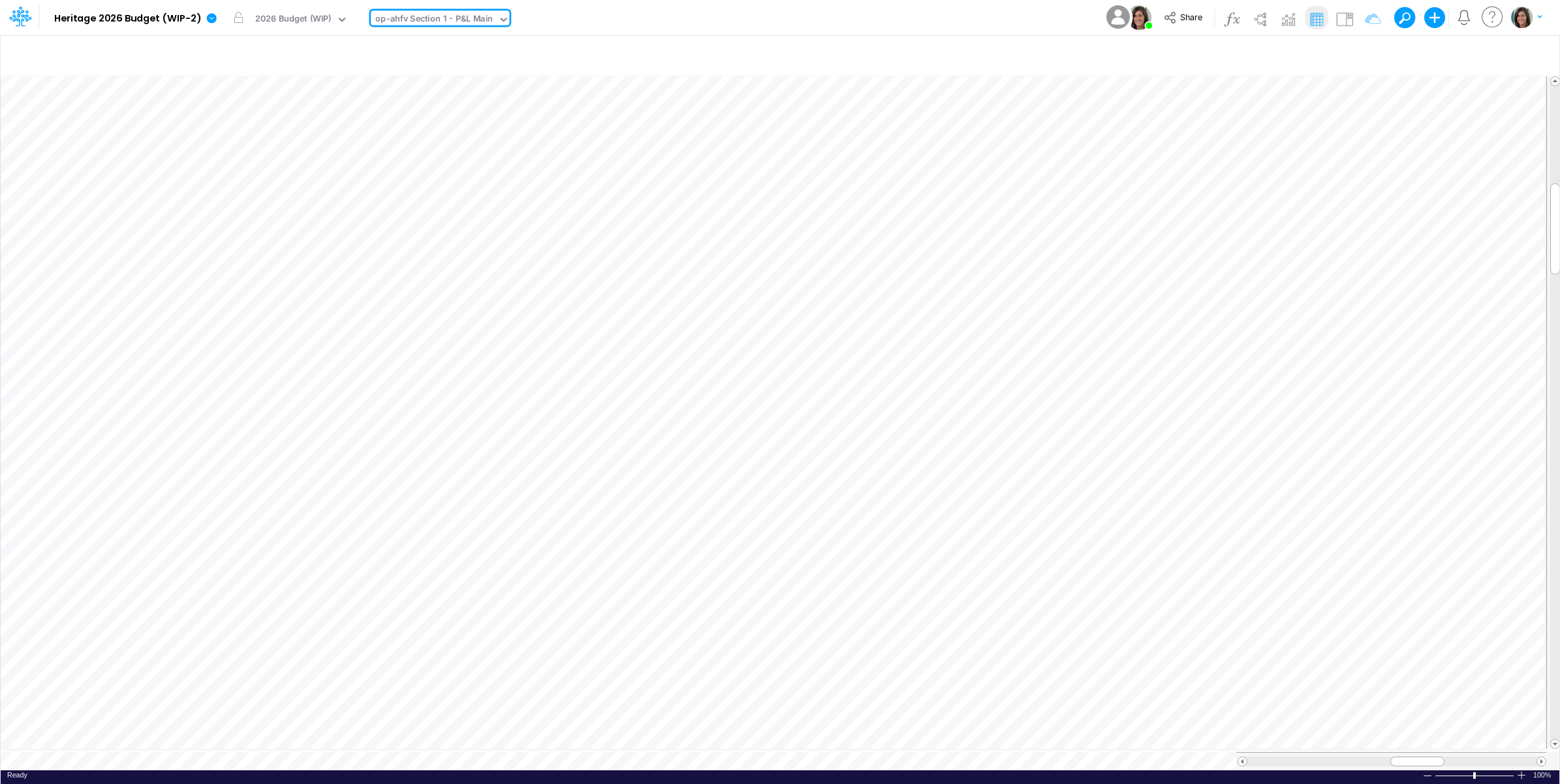
click at [464, 17] on div "op-ahfv Section 1 - P&L Main" at bounding box center [434, 20] width 117 height 15
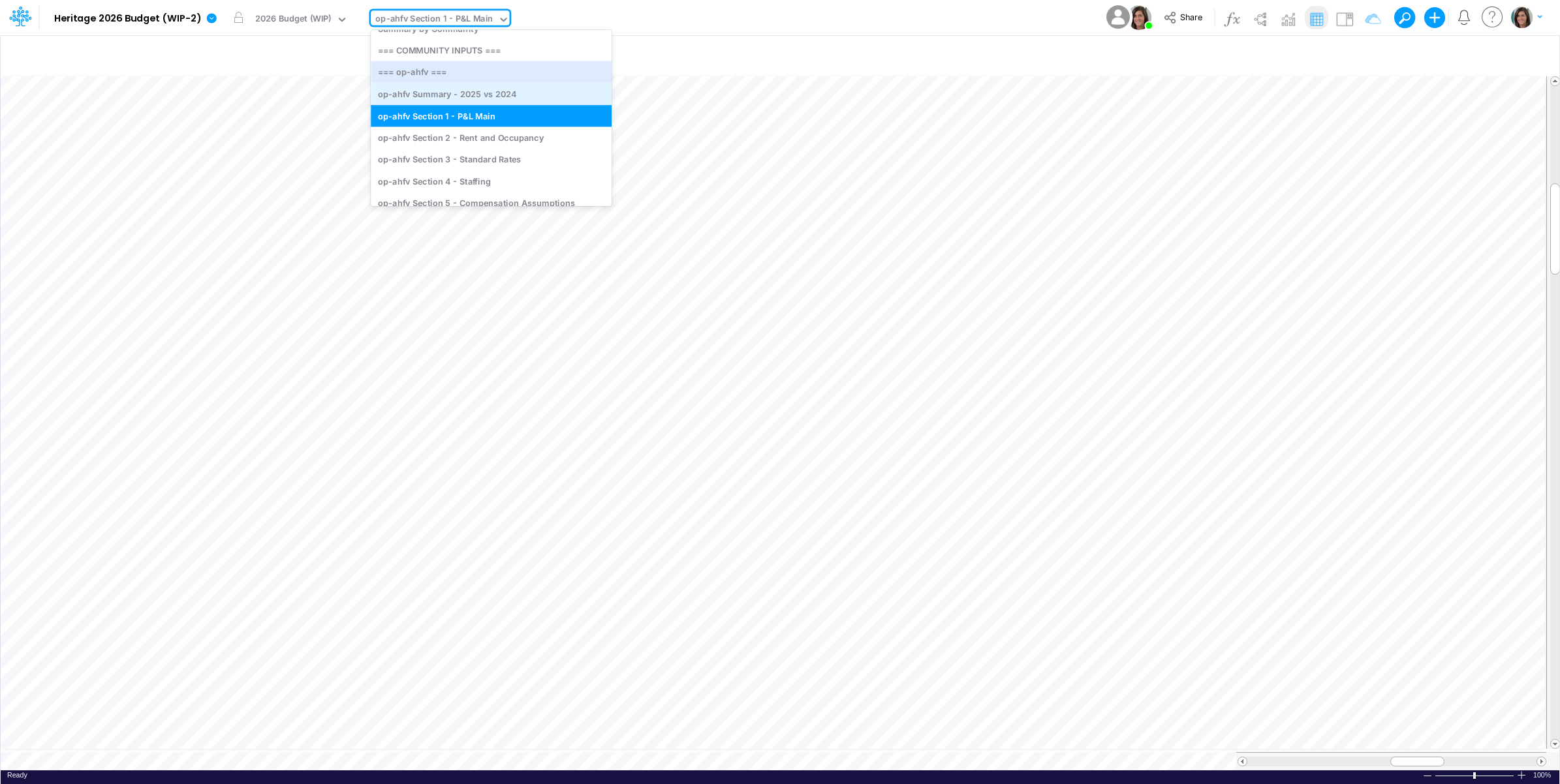
scroll to position [117, 0]
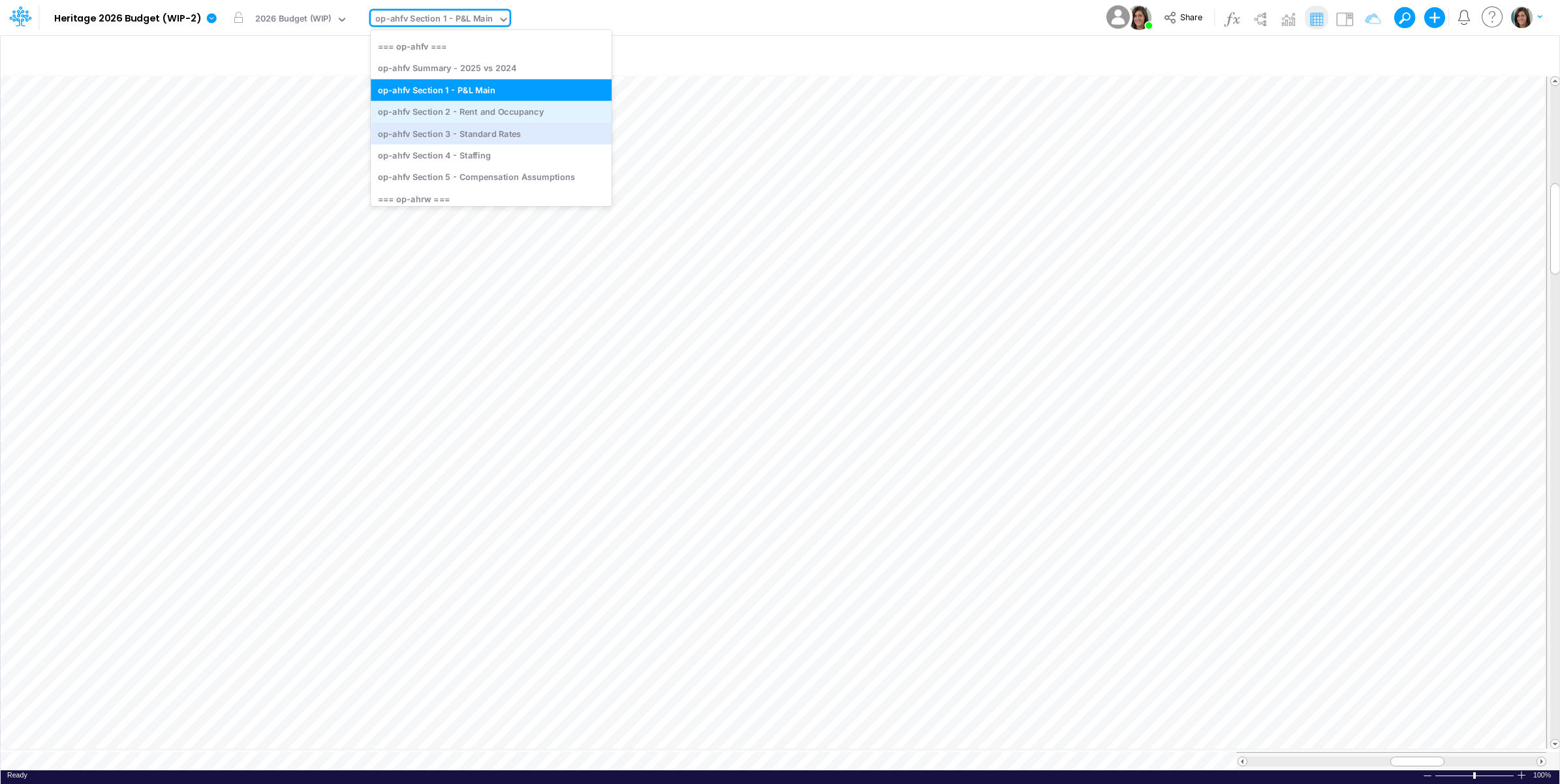
click at [520, 117] on div "op-ahfv Section 2 - Rent and Occupancy" at bounding box center [491, 111] width 241 height 22
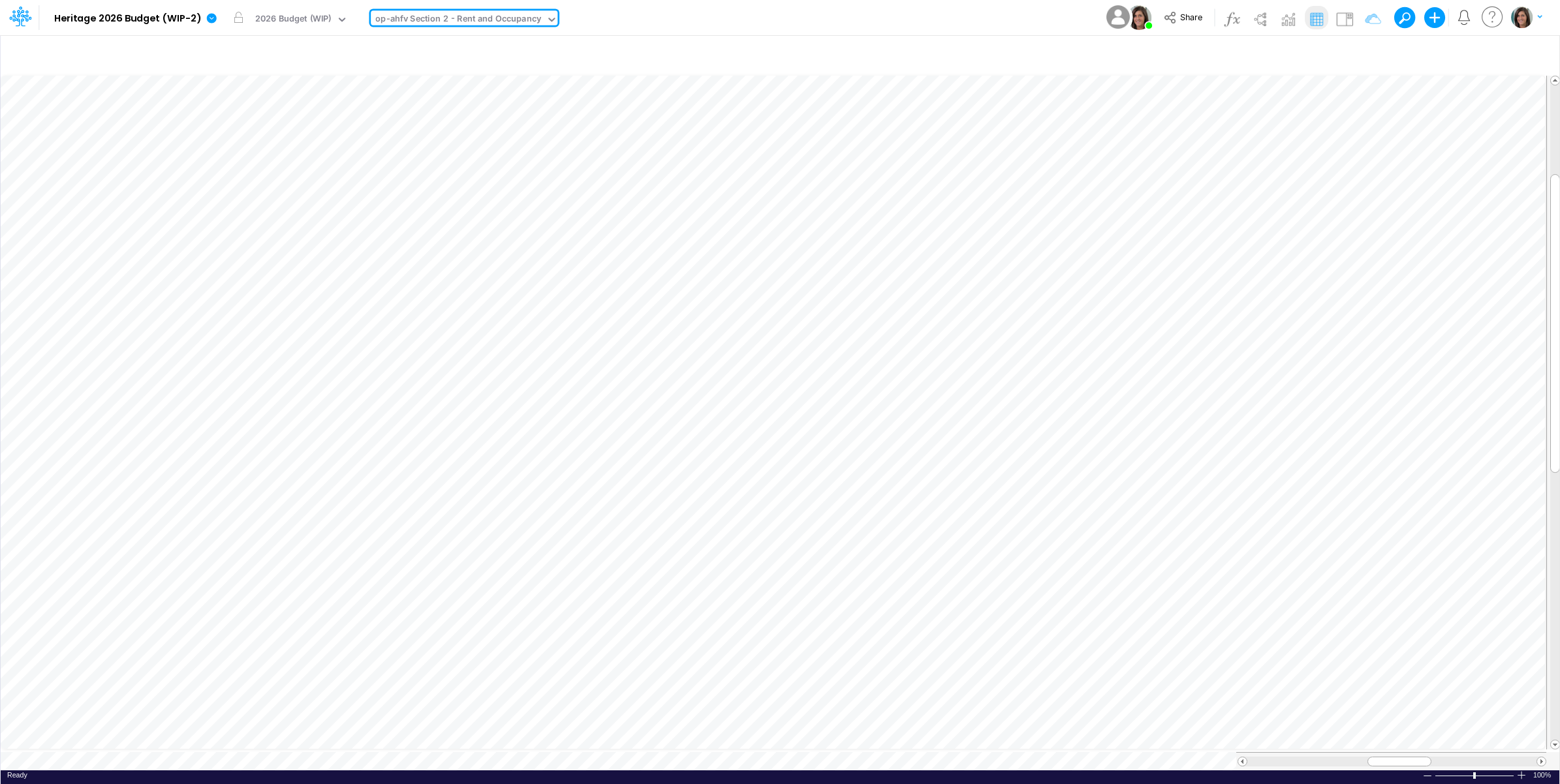
click at [418, 18] on div "op-ahfv Section 2 - Rent and Occupancy" at bounding box center [458, 20] width 166 height 15
click at [496, 105] on div "op-ops Section 1 - P&L Main" at bounding box center [491, 105] width 241 height 22
click at [699, 15] on div "Model Heritage 2026 Budget (WIP-2) Edit model settings Duplicate Import QuickBo…" at bounding box center [780, 18] width 1404 height 35
click at [215, 18] on icon at bounding box center [211, 18] width 12 height 12
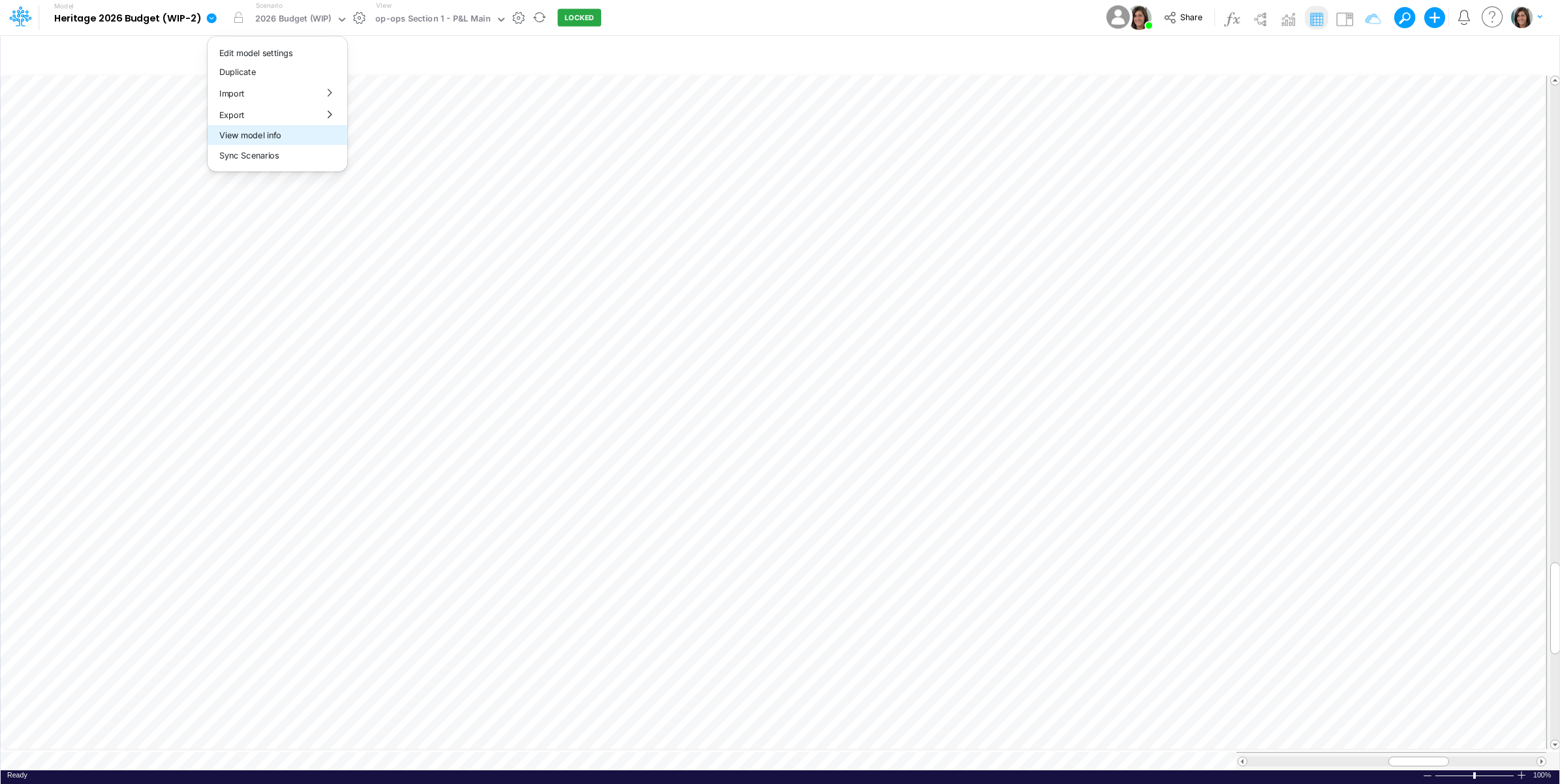
click at [255, 130] on button "View model info" at bounding box center [278, 136] width 140 height 20
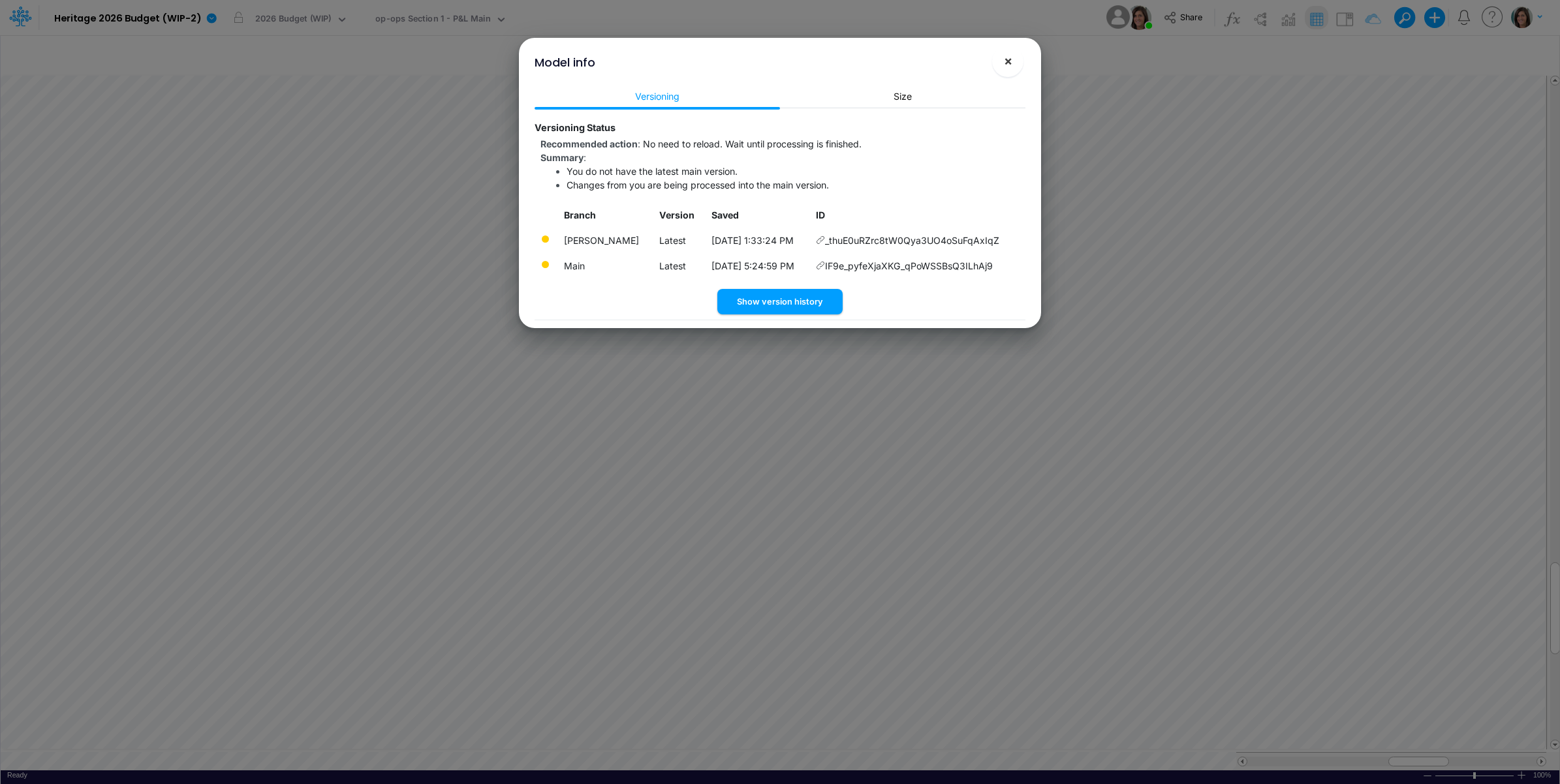
click at [1000, 67] on button "×" at bounding box center [1008, 61] width 31 height 31
